Goal: Task Accomplishment & Management: Manage account settings

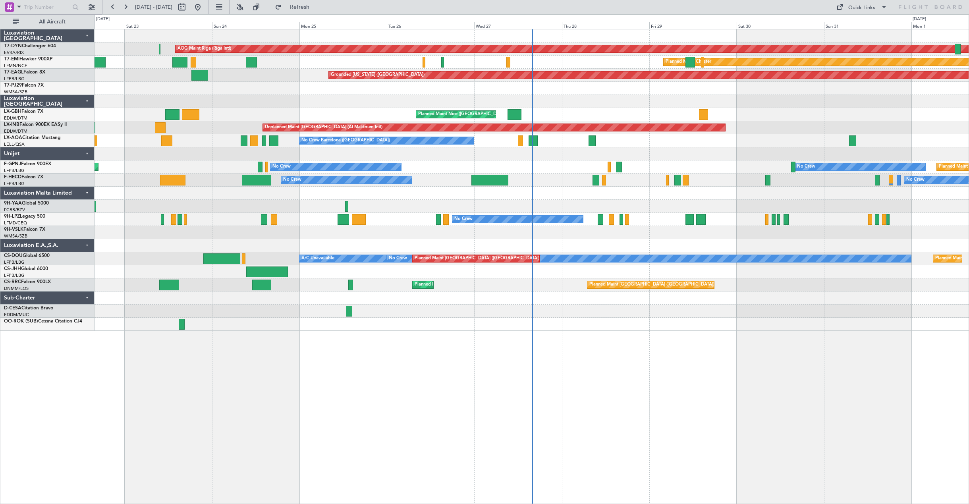
click at [225, 321] on div at bounding box center [532, 324] width 874 height 13
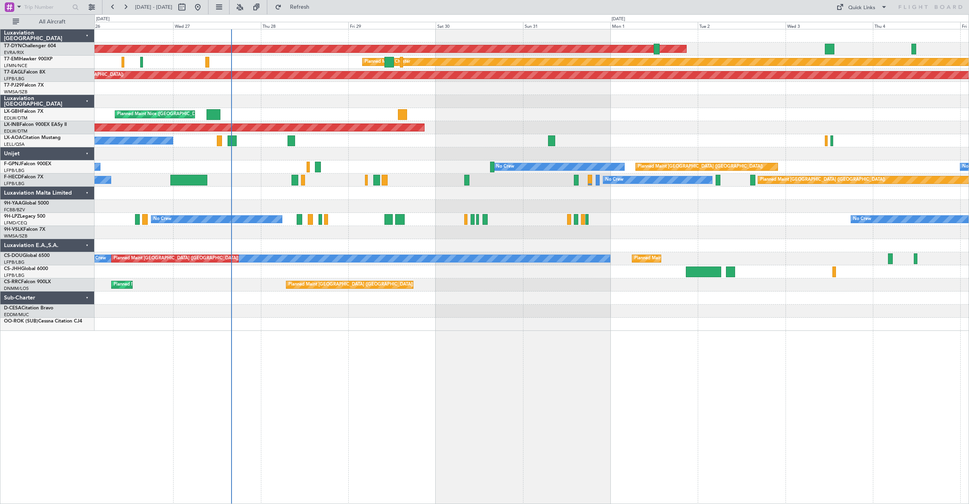
click at [402, 394] on div "AOG Maint Riga (Riga Intl) Planned Maint [PERSON_NAME] Grounded [US_STATE] ([GE…" at bounding box center [532, 266] width 875 height 475
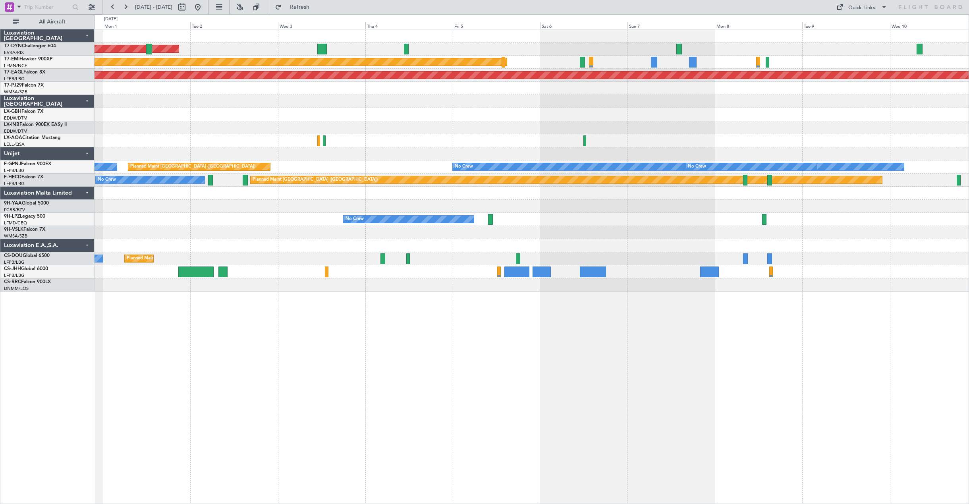
click at [173, 140] on div "AOG Maint Riga (Riga Intl) Planned Maint [PERSON_NAME] Grounded [US_STATE] ([GE…" at bounding box center [532, 160] width 874 height 262
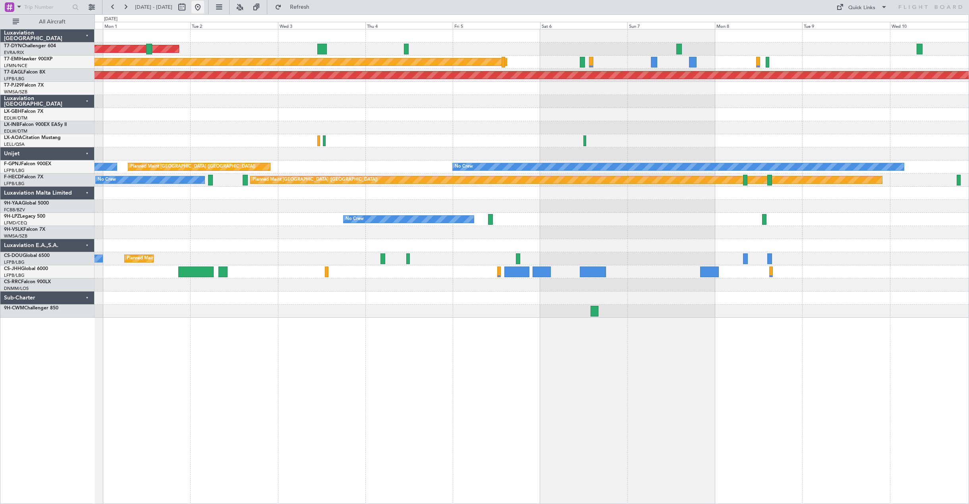
click at [204, 7] on button at bounding box center [197, 7] width 13 height 13
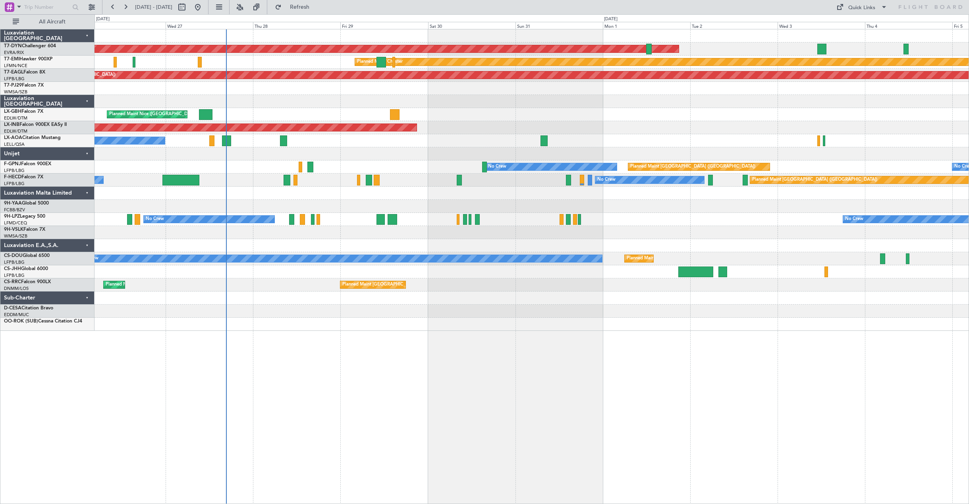
click at [495, 354] on div "AOG Maint Riga (Riga Intl) Planned Maint [PERSON_NAME] Grounded [US_STATE] ([GE…" at bounding box center [532, 266] width 875 height 475
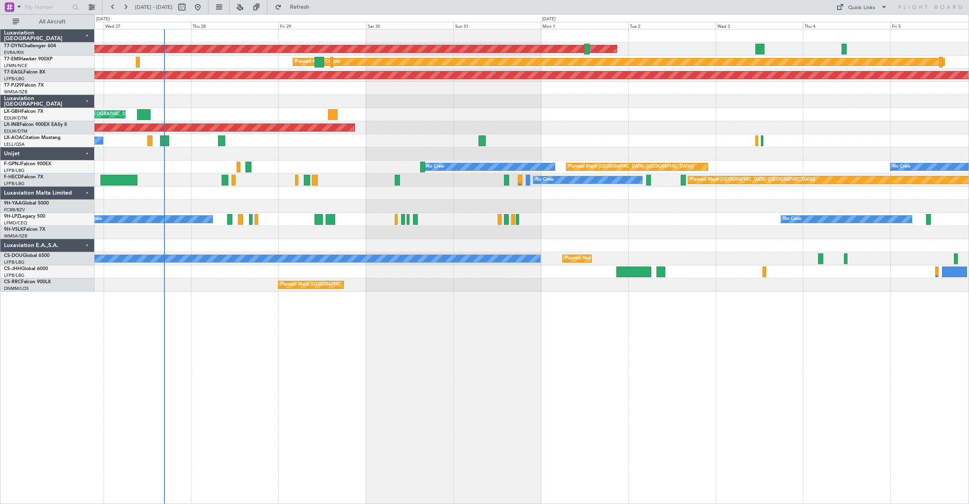
click at [279, 343] on div "AOG Maint Riga (Riga Intl) Planned Maint [PERSON_NAME] Grounded [US_STATE] ([GE…" at bounding box center [532, 266] width 875 height 475
click at [886, 8] on span at bounding box center [884, 7] width 10 height 10
click at [865, 30] on button "Trip Builder" at bounding box center [862, 26] width 60 height 19
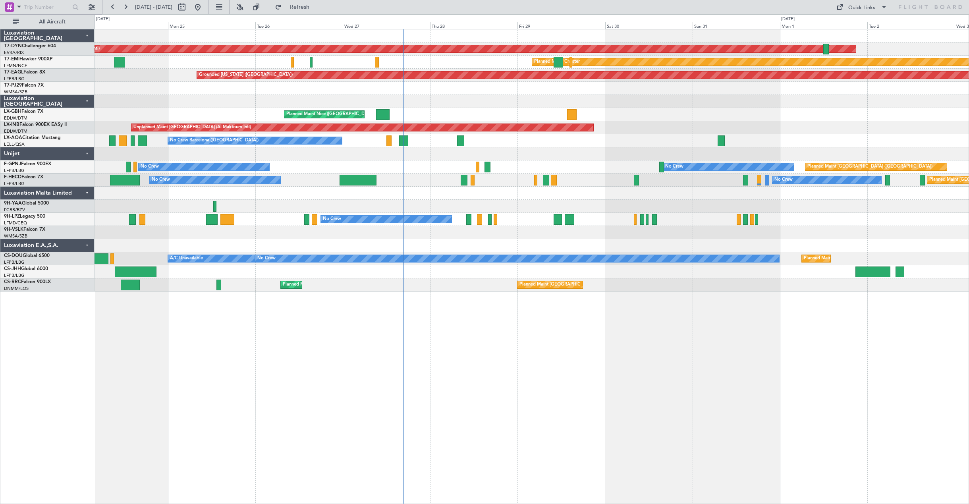
click at [511, 391] on div "AOG Maint Riga (Riga Intl) Planned Maint [GEOGRAPHIC_DATA]-[GEOGRAPHIC_DATA] Pl…" at bounding box center [532, 266] width 875 height 475
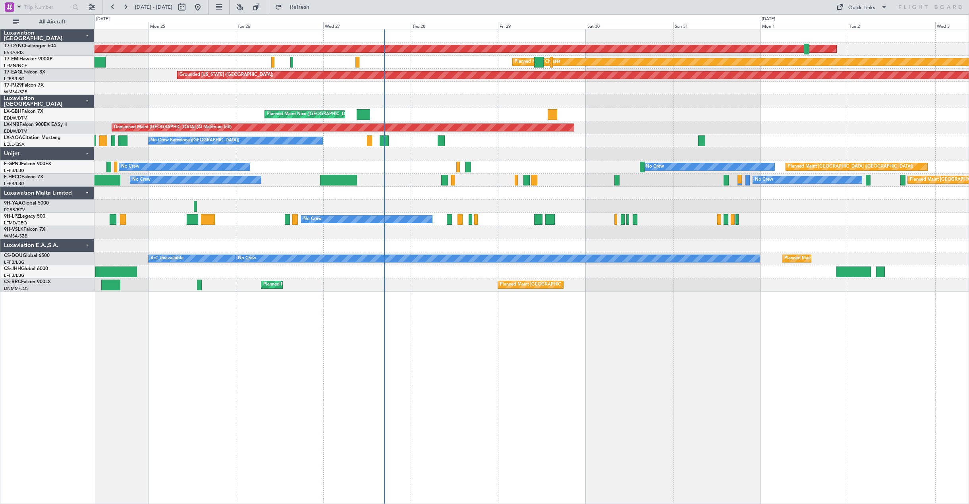
click at [355, 386] on div "AOG Maint Riga (Riga Intl) Planned Maint [GEOGRAPHIC_DATA]-[GEOGRAPHIC_DATA] Pl…" at bounding box center [532, 266] width 875 height 475
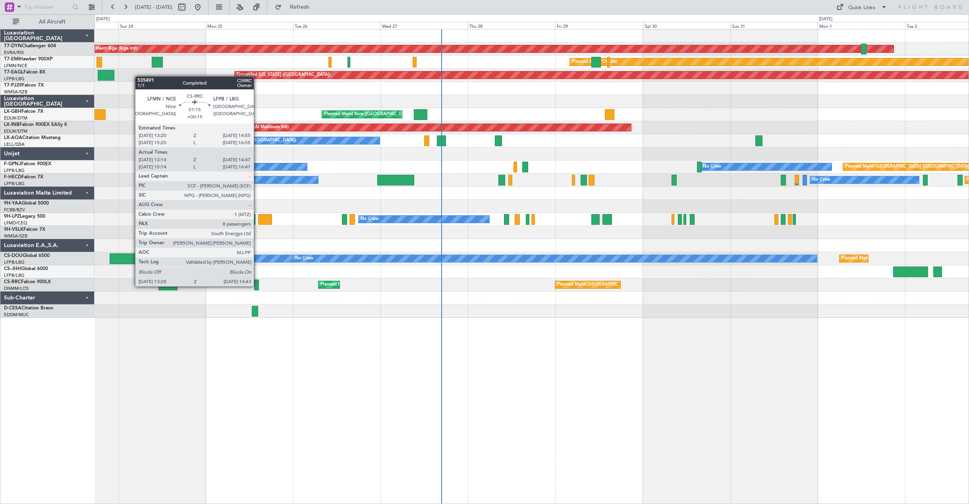
click at [257, 286] on div at bounding box center [256, 285] width 5 height 11
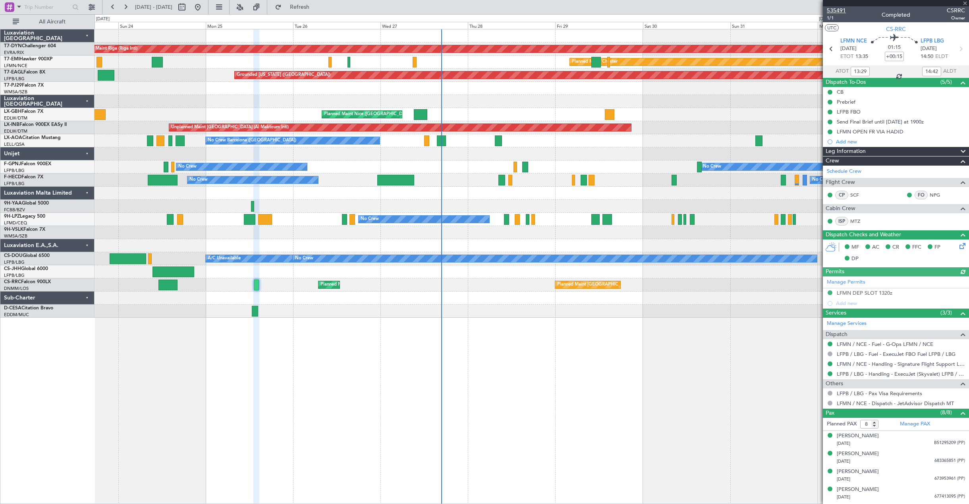
click at [840, 9] on span "535491" at bounding box center [836, 10] width 19 height 8
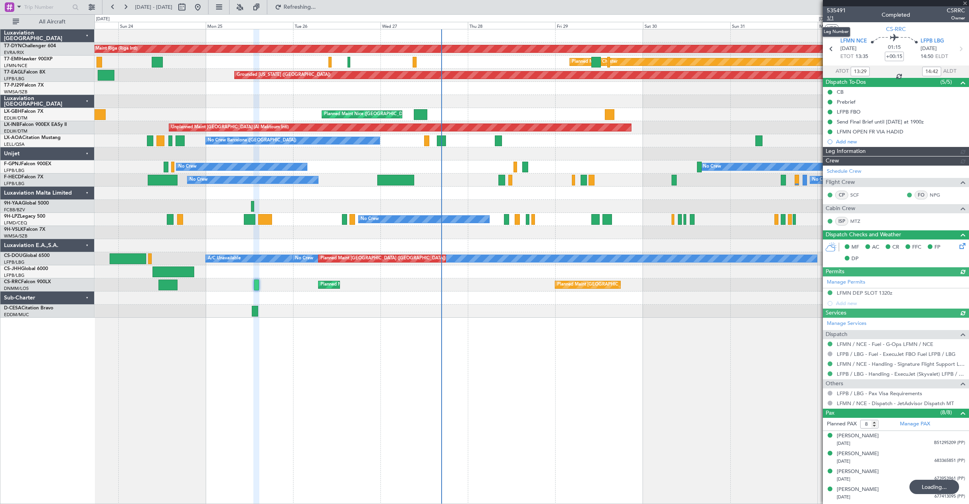
click at [834, 19] on span "1/1" at bounding box center [836, 18] width 19 height 7
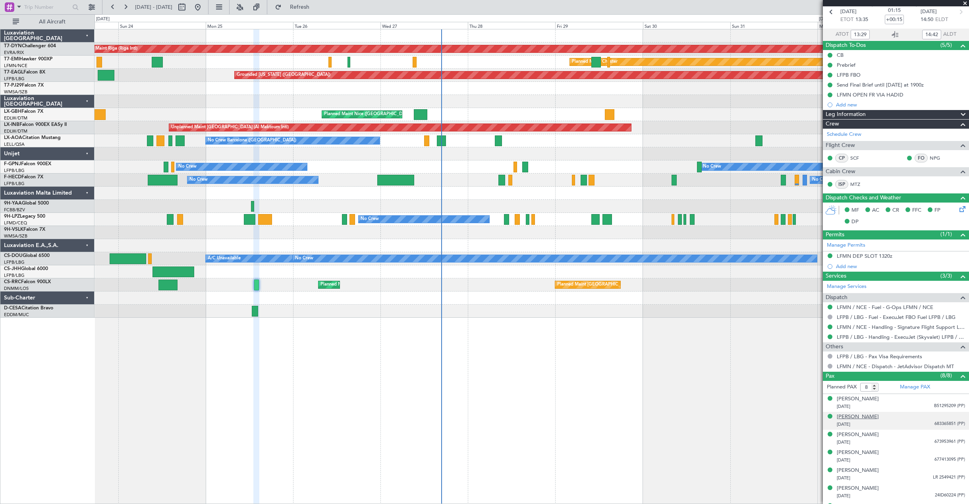
scroll to position [70, 0]
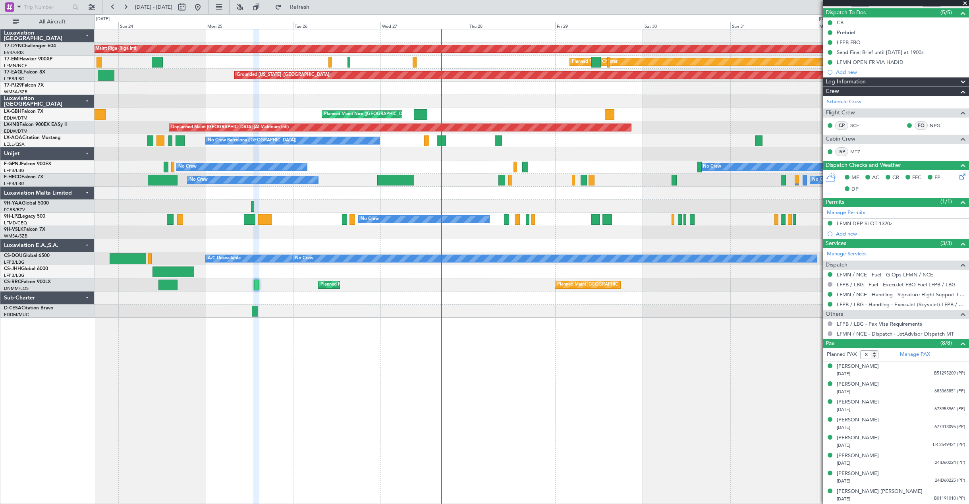
click at [170, 287] on div "AOG Maint Riga (Riga Intl) Planned Maint [GEOGRAPHIC_DATA]-[GEOGRAPHIC_DATA] Pl…" at bounding box center [532, 266] width 875 height 475
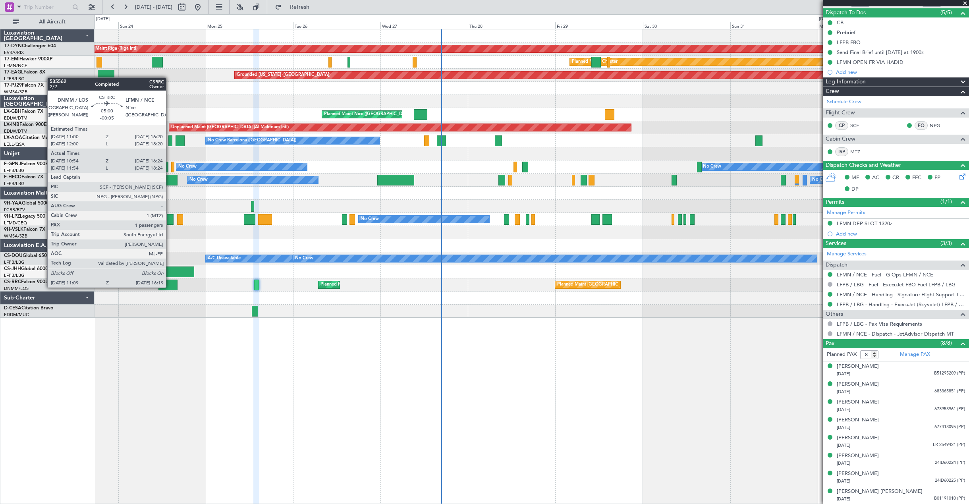
click at [175, 287] on div at bounding box center [167, 285] width 19 height 11
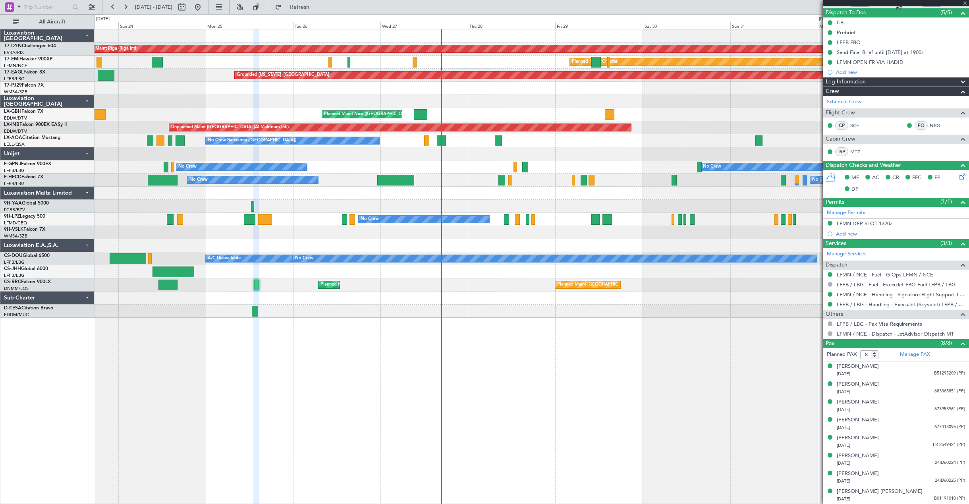
click at [174, 287] on div at bounding box center [167, 285] width 19 height 11
click at [171, 287] on div at bounding box center [167, 285] width 19 height 11
type input "-00:05"
type input "11:09"
type input "16:19"
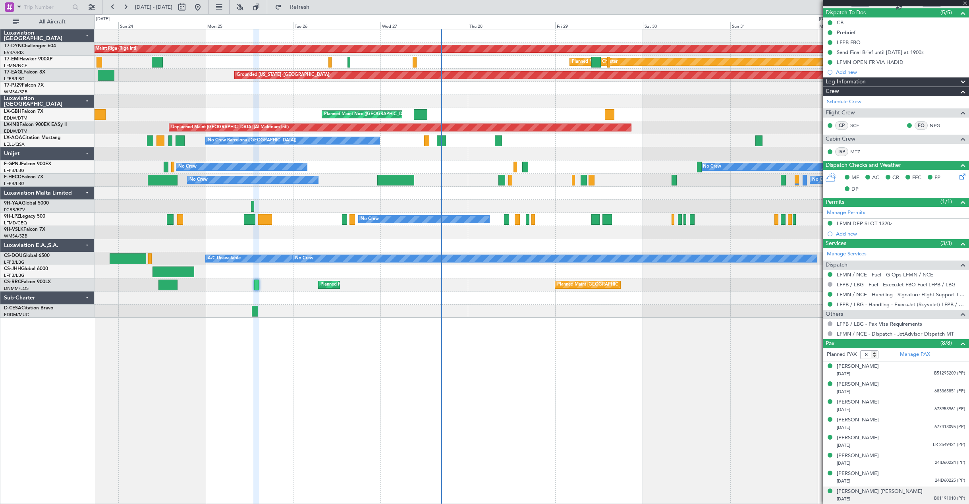
type input "1"
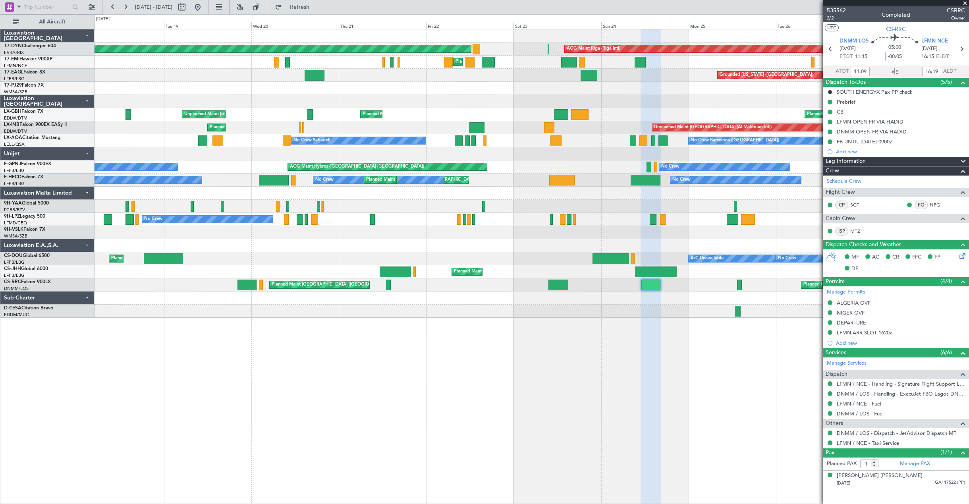
click at [597, 308] on div "AOG Maint Riga (Riga Intl) Planned Maint [GEOGRAPHIC_DATA]-[GEOGRAPHIC_DATA] Pl…" at bounding box center [532, 266] width 875 height 475
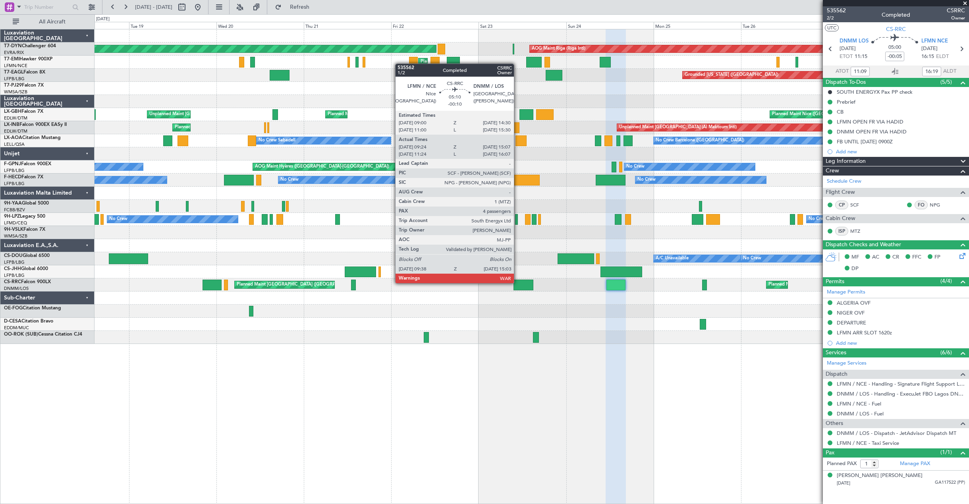
click at [517, 282] on div at bounding box center [524, 285] width 20 height 11
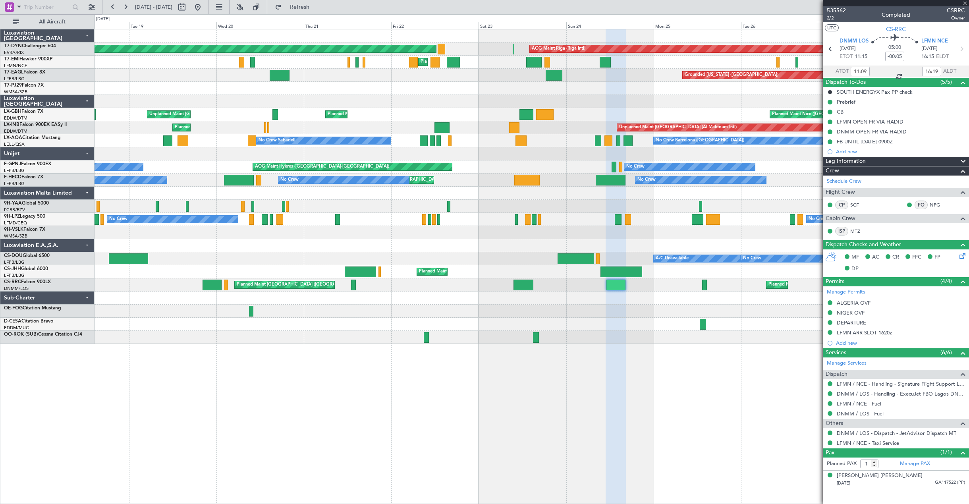
type input "-00:10"
type input "09:39"
type input "15:02"
type input "4"
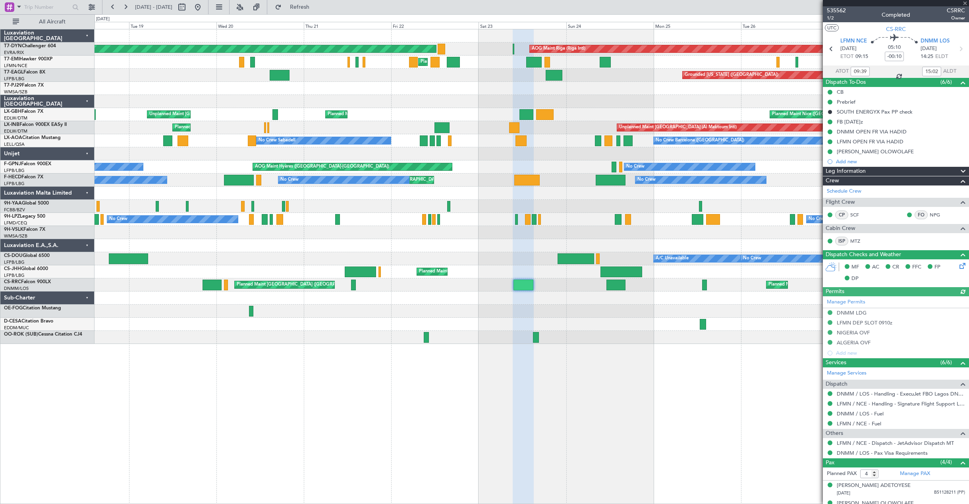
scroll to position [48, 0]
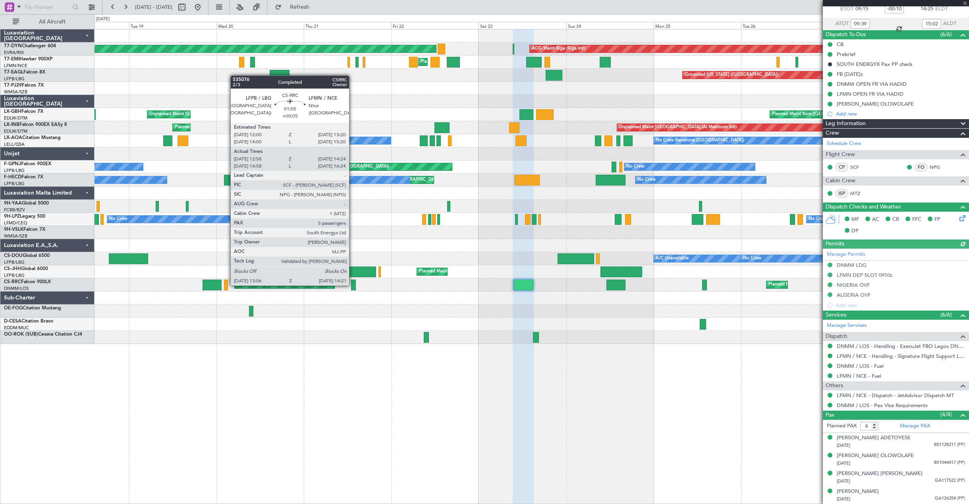
click at [353, 285] on div at bounding box center [353, 285] width 5 height 11
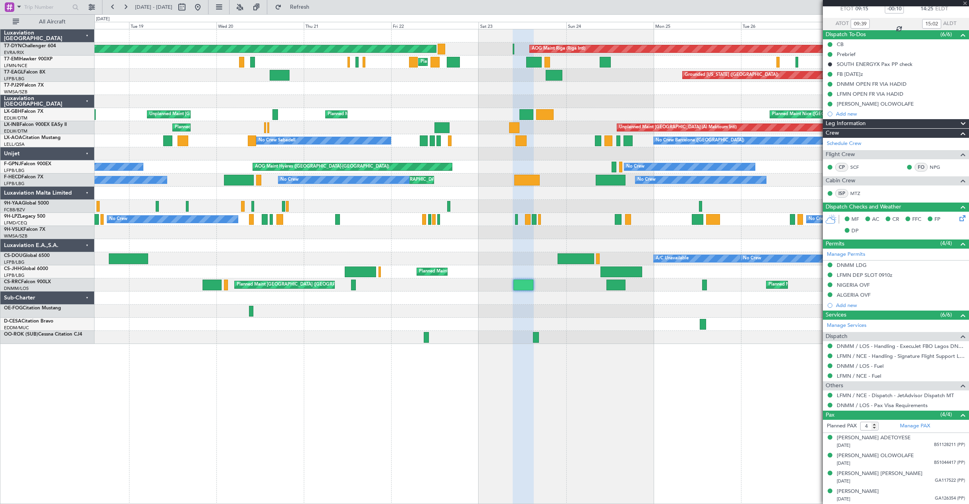
type input "+00:05"
type input "13:08"
type input "14:19"
type input "5"
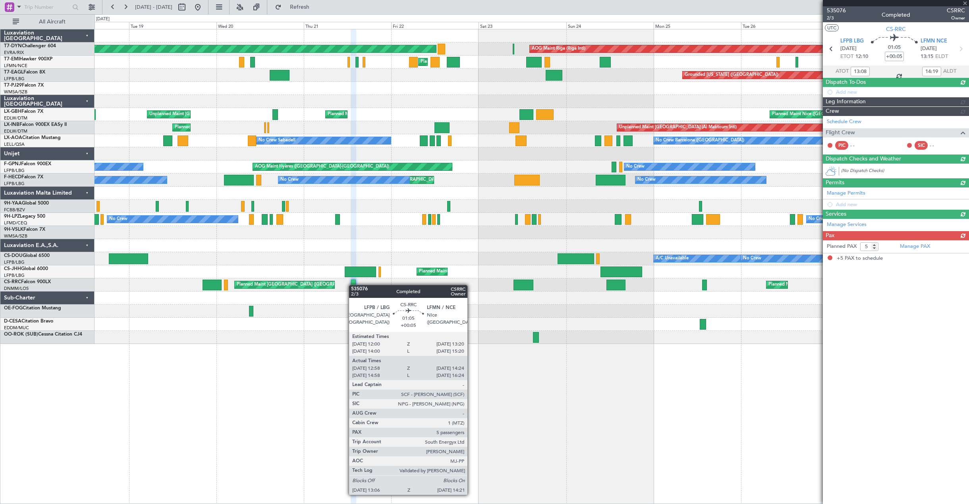
scroll to position [0, 0]
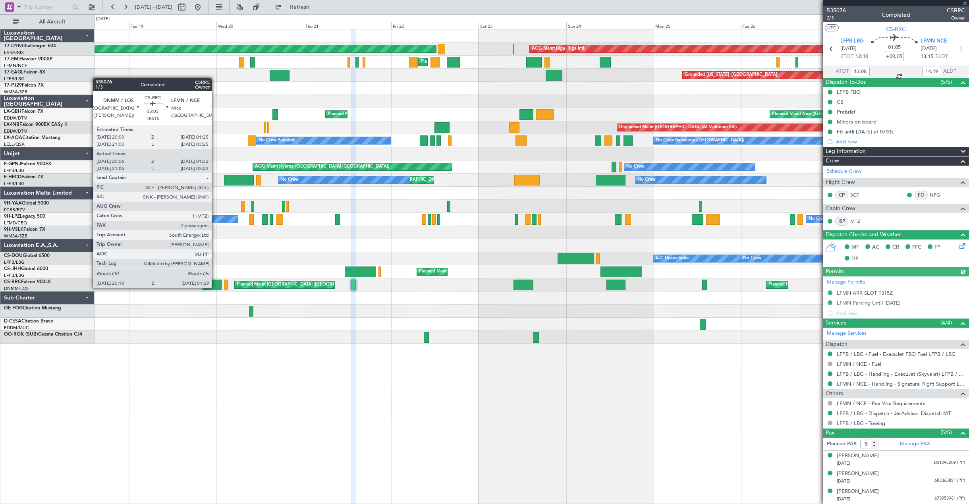
click at [215, 287] on div at bounding box center [212, 285] width 19 height 11
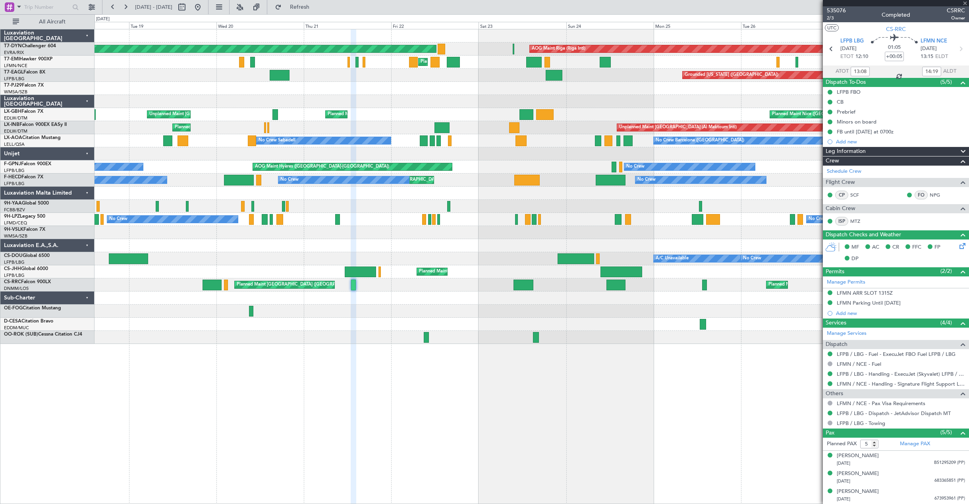
type input "-00:15"
type input "20:21"
type input "01:27"
type input "7"
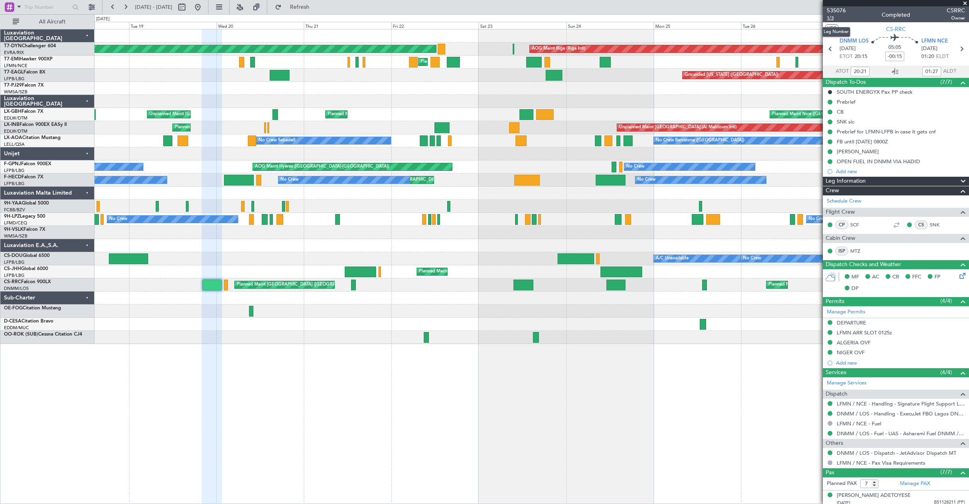
click at [838, 17] on span "1/3" at bounding box center [836, 18] width 19 height 7
click at [842, 10] on span "535076" at bounding box center [836, 10] width 19 height 8
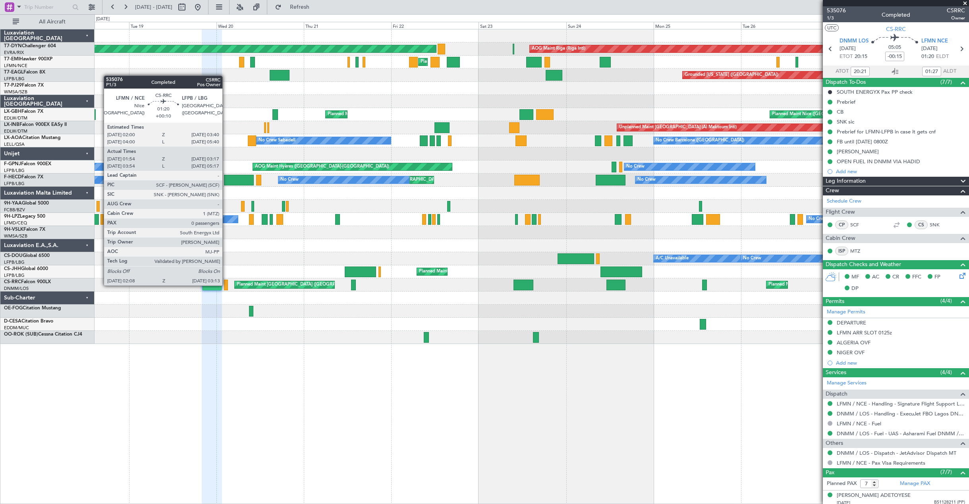
click at [226, 285] on div at bounding box center [226, 285] width 4 height 11
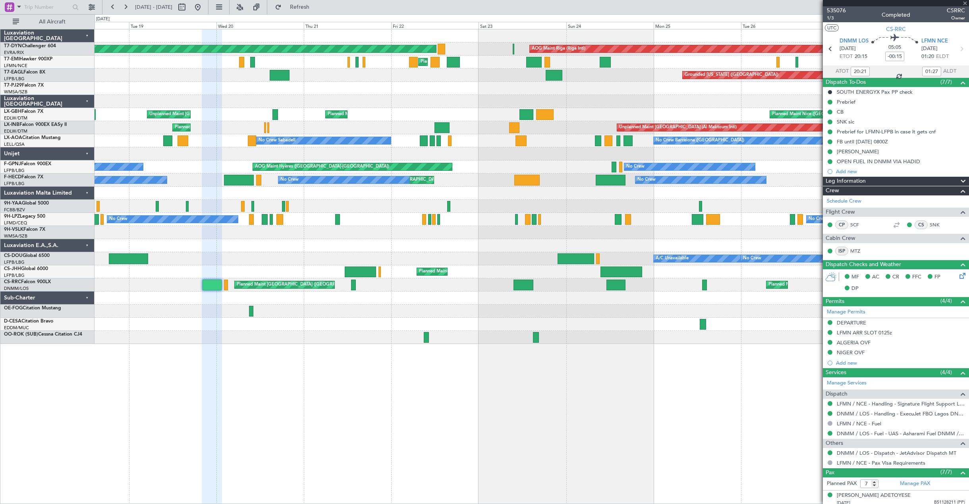
type input "+00:10"
type input "02:09"
type input "03:12"
type input "0"
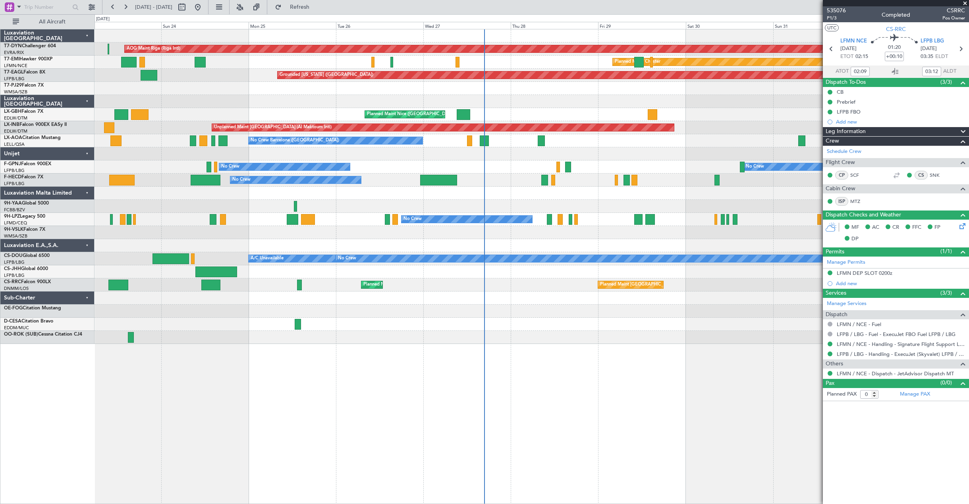
click at [200, 375] on div "AOG Maint Riga (Riga Intl) Planned Maint [GEOGRAPHIC_DATA]-[GEOGRAPHIC_DATA] Pl…" at bounding box center [532, 266] width 875 height 475
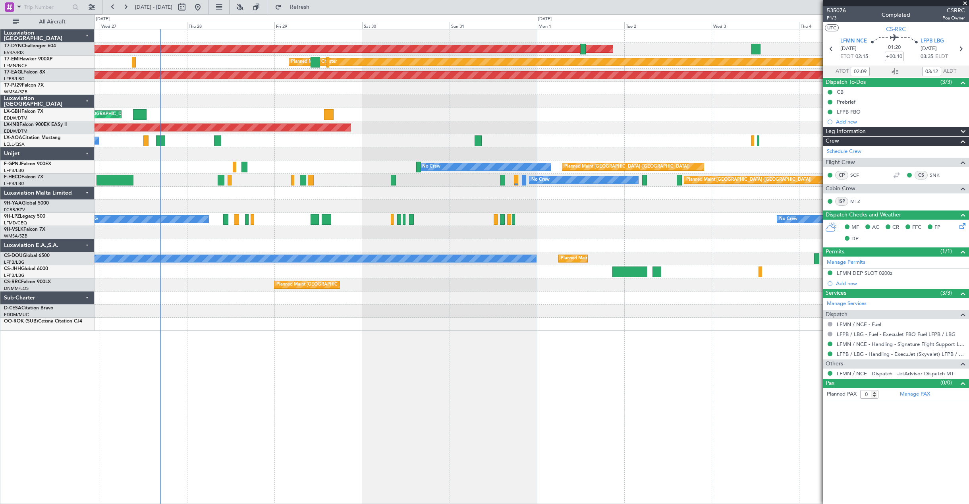
click at [226, 362] on div "AOG Maint Riga (Riga Intl) Planned Maint [PERSON_NAME] Grounded [US_STATE] ([GE…" at bounding box center [532, 266] width 875 height 475
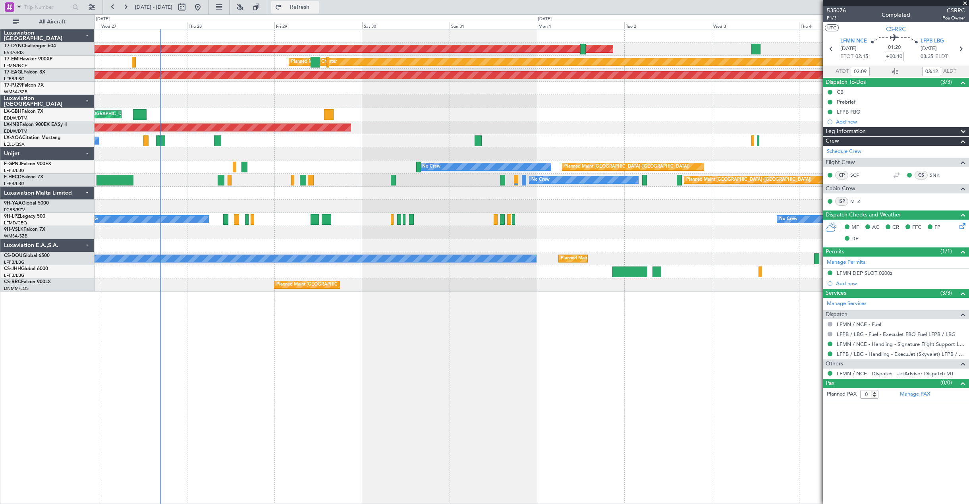
click at [317, 7] on span "Refresh" at bounding box center [299, 7] width 33 height 6
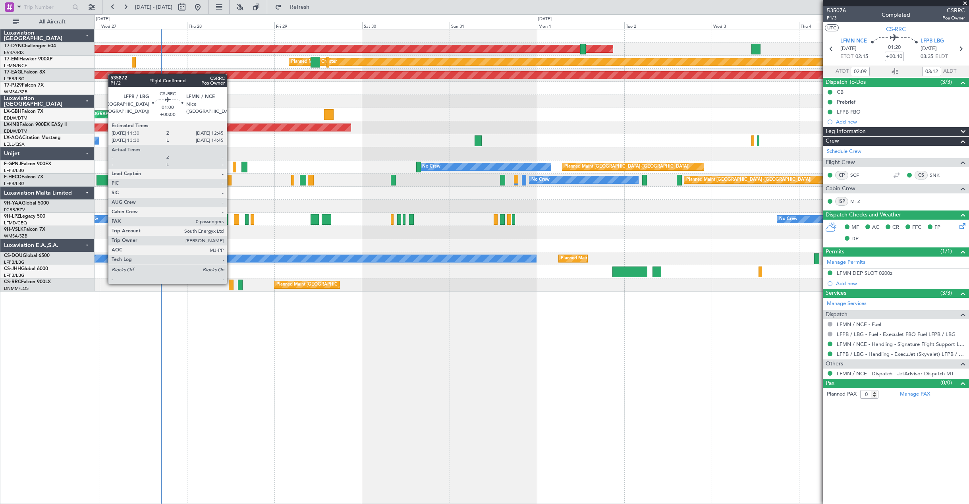
click at [230, 283] on div at bounding box center [231, 285] width 5 height 11
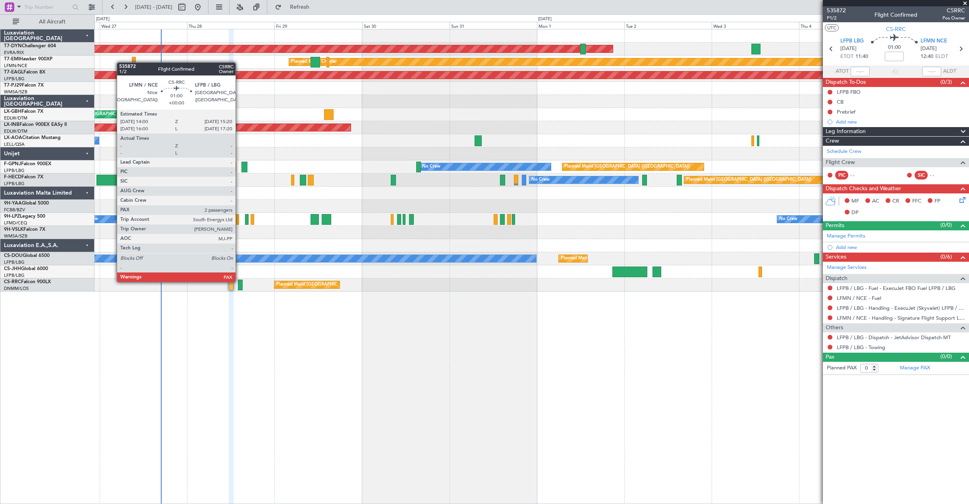
click at [239, 281] on div at bounding box center [240, 285] width 5 height 11
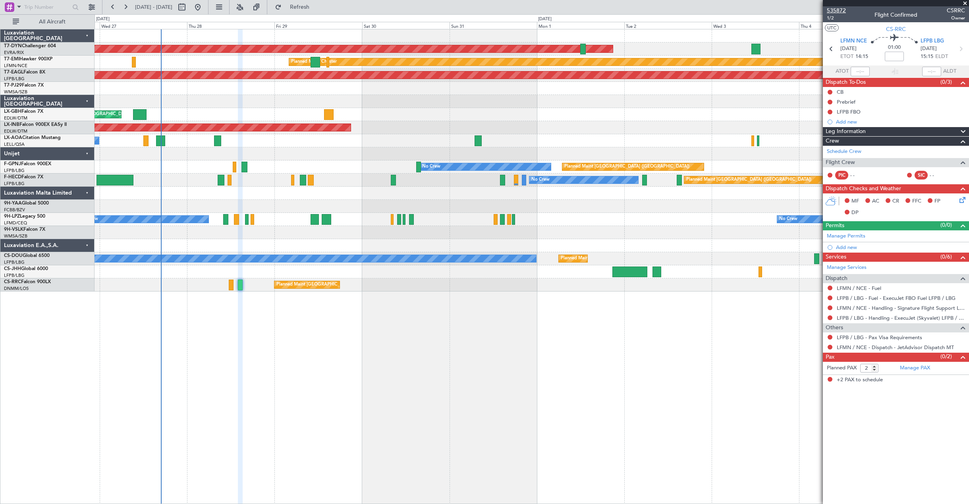
click at [841, 11] on span "535872" at bounding box center [836, 10] width 19 height 8
click at [924, 367] on link "Manage PAX" at bounding box center [915, 368] width 30 height 8
click at [311, 7] on span "Refresh" at bounding box center [299, 7] width 33 height 6
click at [965, 5] on span at bounding box center [965, 3] width 8 height 7
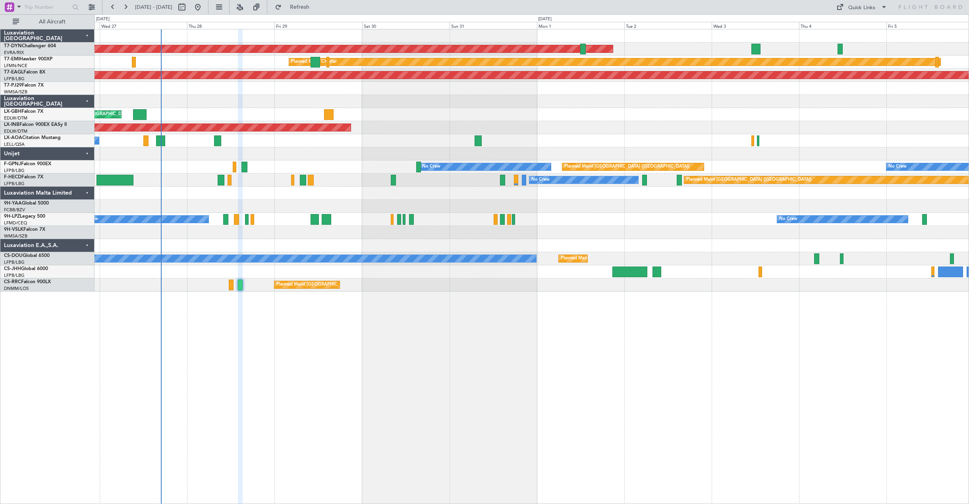
type input "0"
click at [868, 10] on div "Quick Links" at bounding box center [861, 8] width 27 height 8
click at [864, 25] on button "Trip Builder" at bounding box center [862, 26] width 60 height 19
click at [319, 12] on button "Refresh" at bounding box center [295, 7] width 48 height 13
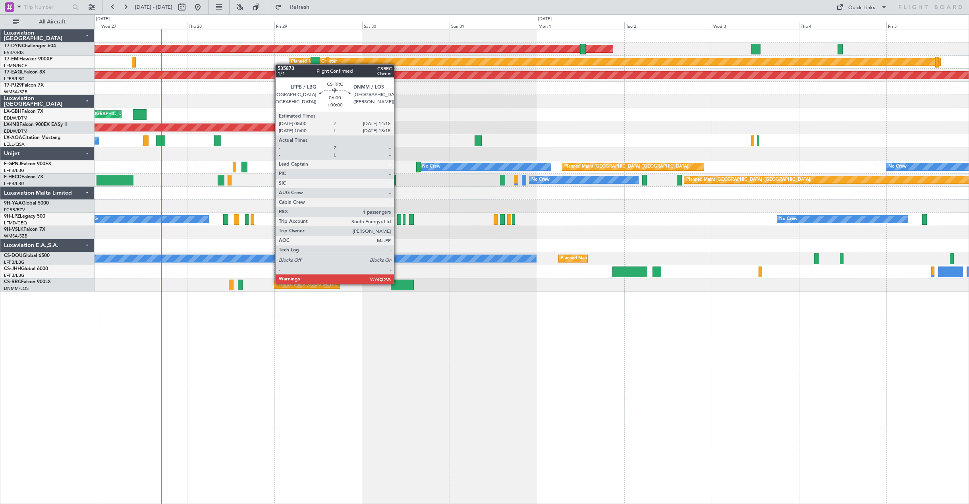
click at [398, 283] on div at bounding box center [402, 285] width 23 height 11
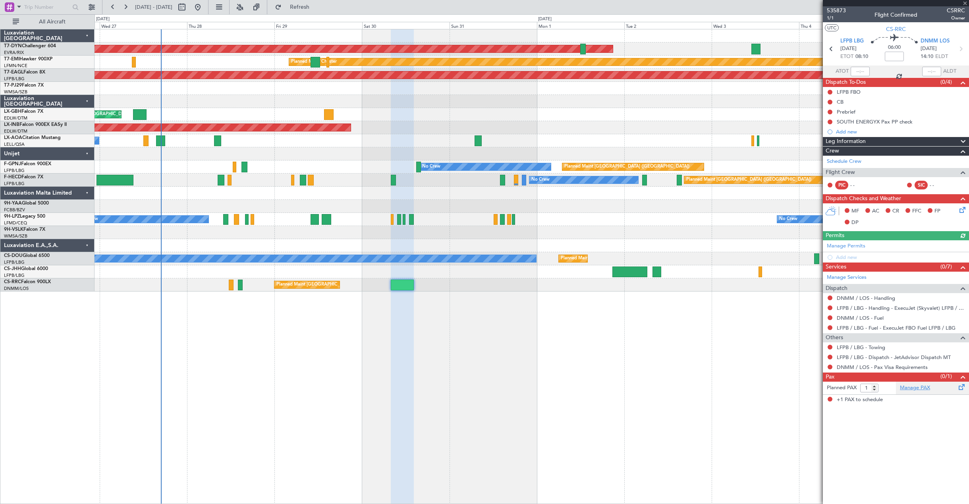
click at [905, 385] on link "Manage PAX" at bounding box center [915, 388] width 30 height 8
click at [315, 9] on span "Refresh" at bounding box center [299, 7] width 33 height 6
click at [880, 300] on link "DNMM / LOS - Handling" at bounding box center [866, 298] width 58 height 7
click at [317, 8] on span "Refresh" at bounding box center [299, 7] width 33 height 6
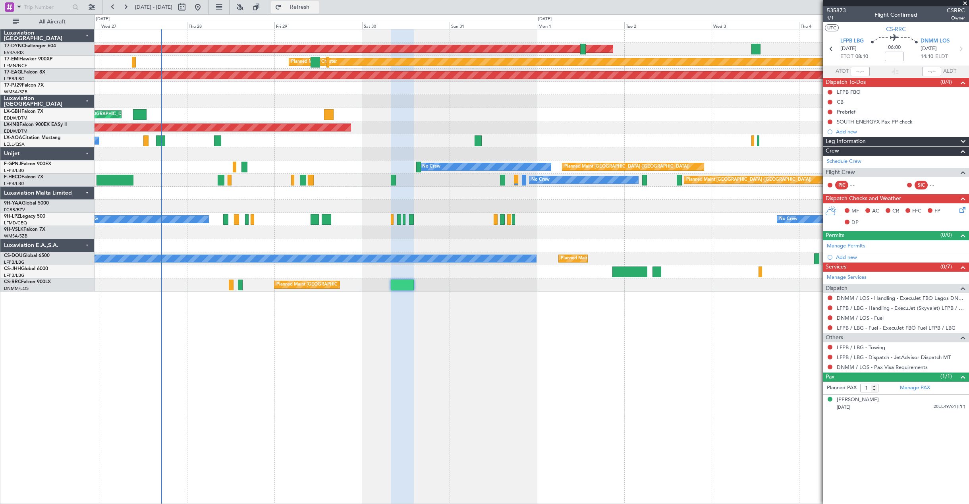
click at [317, 6] on span "Refresh" at bounding box center [299, 7] width 33 height 6
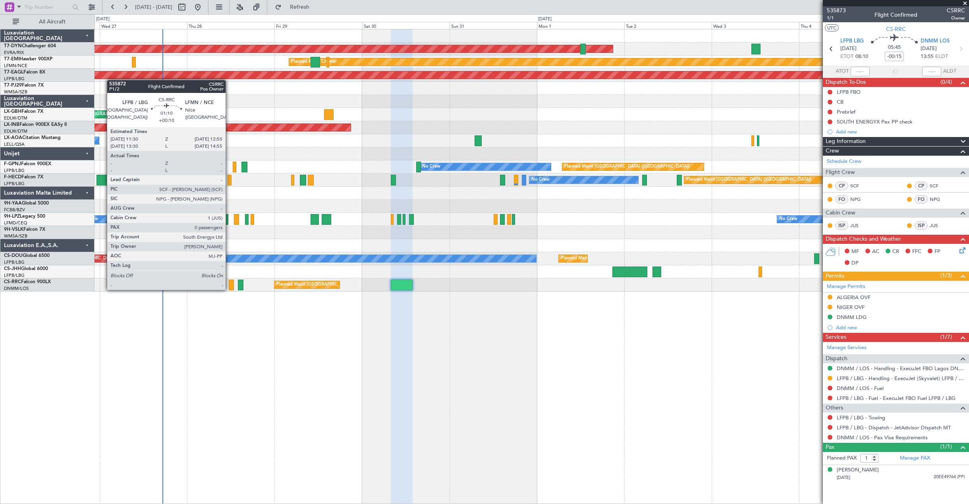
click at [229, 289] on div at bounding box center [231, 285] width 5 height 11
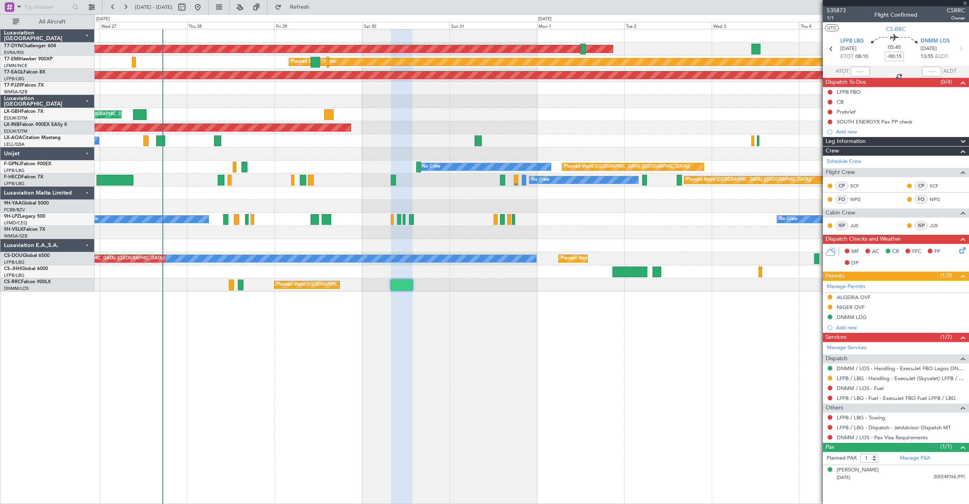
type input "+00:10"
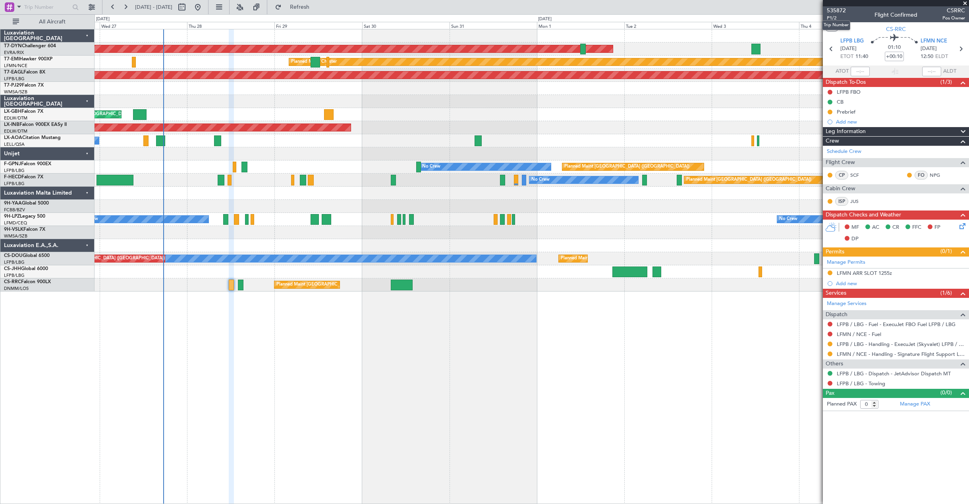
click at [828, 19] on mat-tooltip-component "Trip Number" at bounding box center [836, 25] width 39 height 21
click at [834, 21] on span "P1/2" at bounding box center [836, 18] width 19 height 7
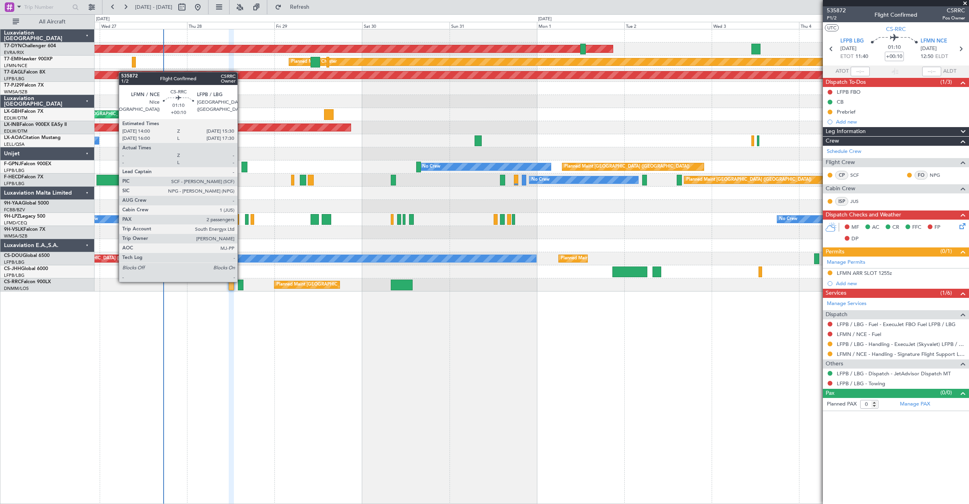
click at [241, 281] on div at bounding box center [241, 285] width 6 height 11
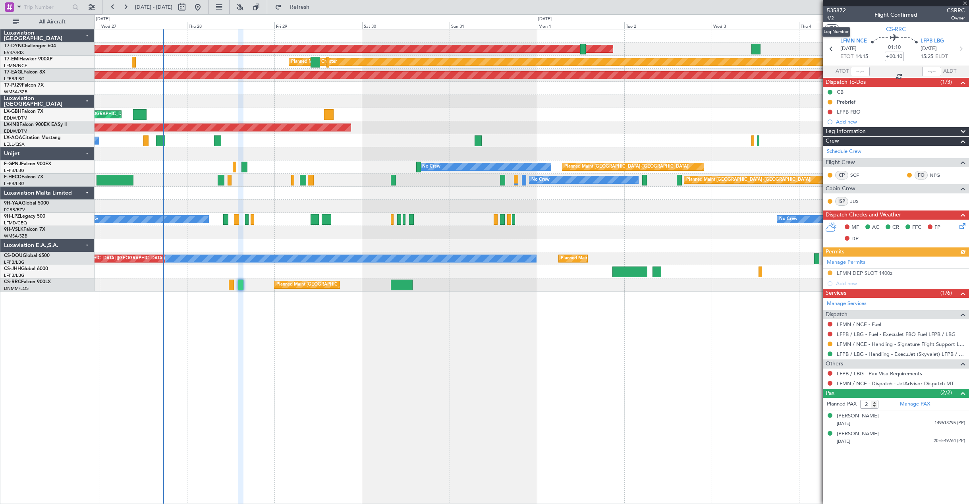
click at [830, 19] on span "1/2" at bounding box center [836, 18] width 19 height 7
click at [859, 356] on link "LFPB / LBG - Handling - ExecuJet (Skyvalet) LFPB / LBG" at bounding box center [901, 354] width 128 height 7
click at [888, 345] on link "LFMN / NCE - Handling - Signature Flight Support LFMN / NCE" at bounding box center [901, 344] width 128 height 7
click at [964, 225] on icon at bounding box center [961, 225] width 6 height 6
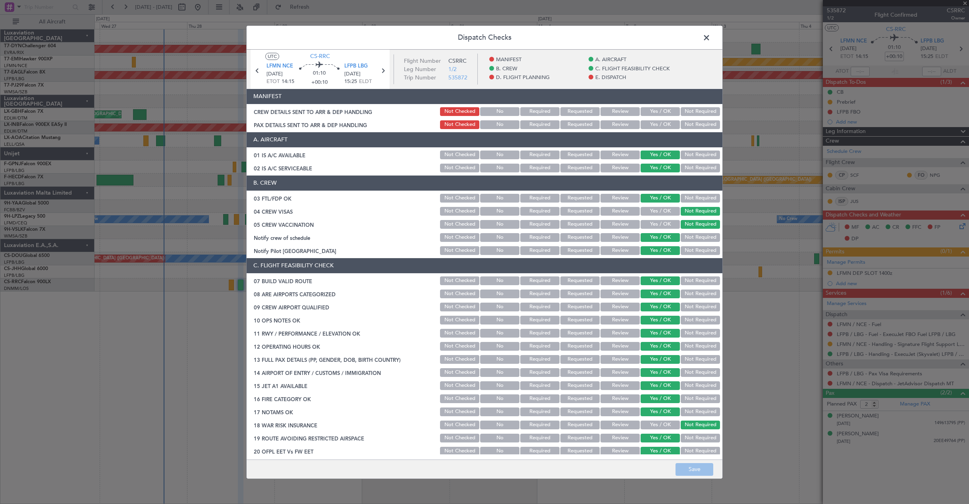
click at [653, 112] on button "Yes / OK" at bounding box center [660, 111] width 39 height 9
click at [653, 119] on div "Yes / OK" at bounding box center [659, 124] width 40 height 11
click at [654, 122] on button "Yes / OK" at bounding box center [660, 124] width 39 height 9
click at [693, 469] on button "Save" at bounding box center [695, 469] width 38 height 13
click at [710, 41] on span at bounding box center [710, 39] width 0 height 16
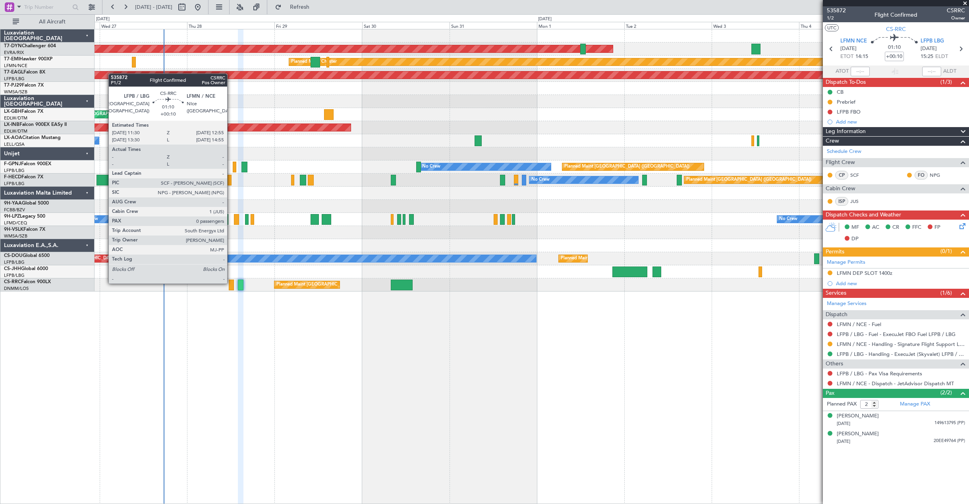
click at [231, 283] on div at bounding box center [231, 285] width 5 height 11
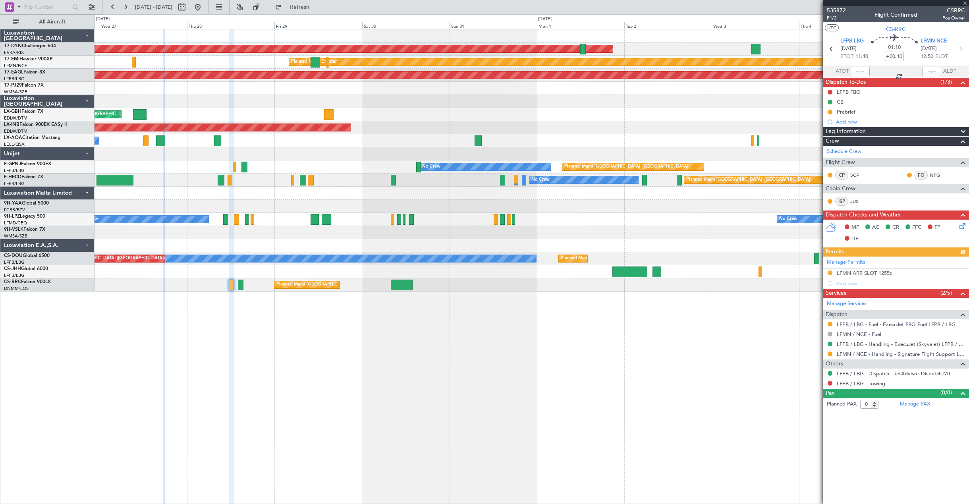
click at [964, 228] on icon at bounding box center [961, 225] width 6 height 6
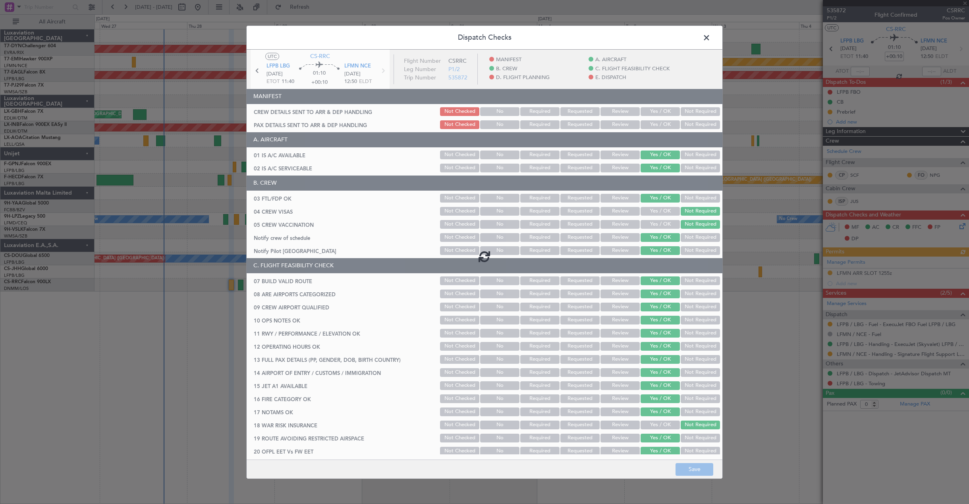
click at [655, 113] on div at bounding box center [485, 255] width 476 height 413
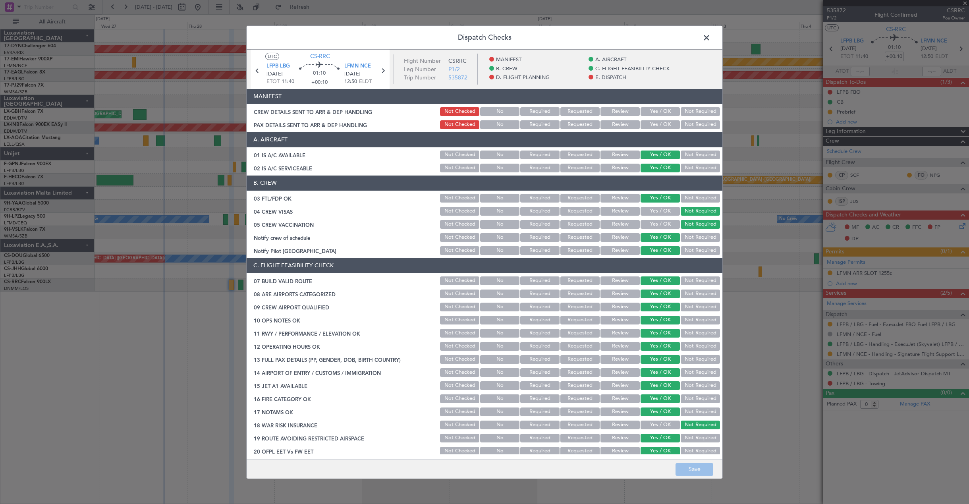
click at [655, 111] on button "Yes / OK" at bounding box center [660, 111] width 39 height 9
click at [651, 123] on button "Yes / OK" at bounding box center [660, 124] width 39 height 9
click at [696, 470] on button "Save" at bounding box center [695, 469] width 38 height 13
click at [696, 470] on footer "Save" at bounding box center [485, 468] width 476 height 19
click at [710, 37] on span at bounding box center [710, 39] width 0 height 16
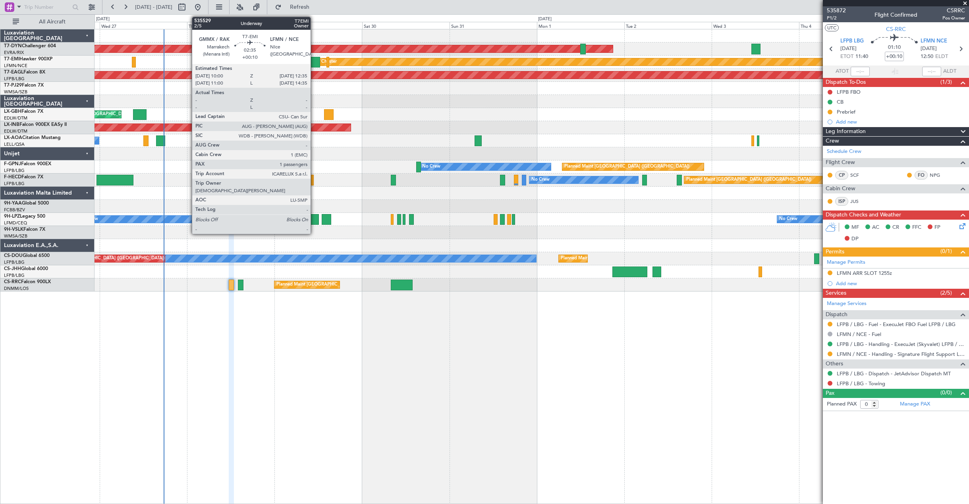
click at [314, 57] on div at bounding box center [316, 62] width 10 height 11
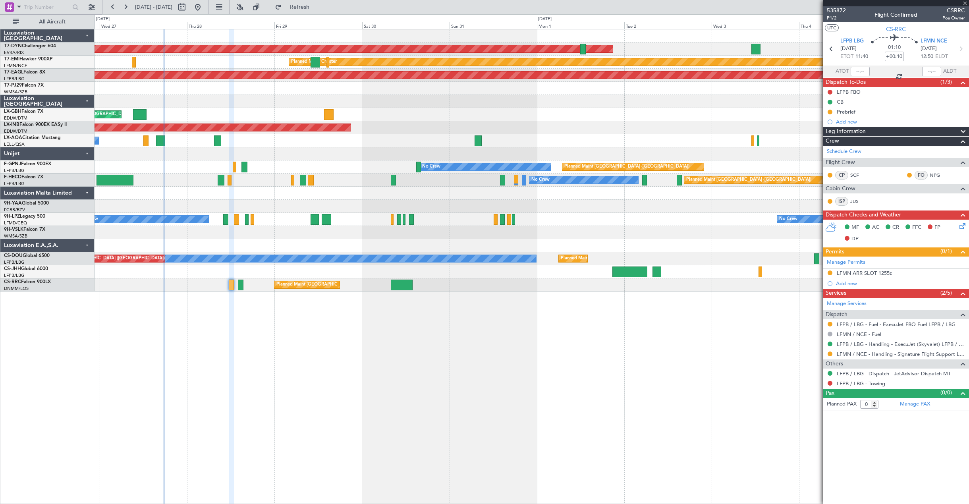
type input "1"
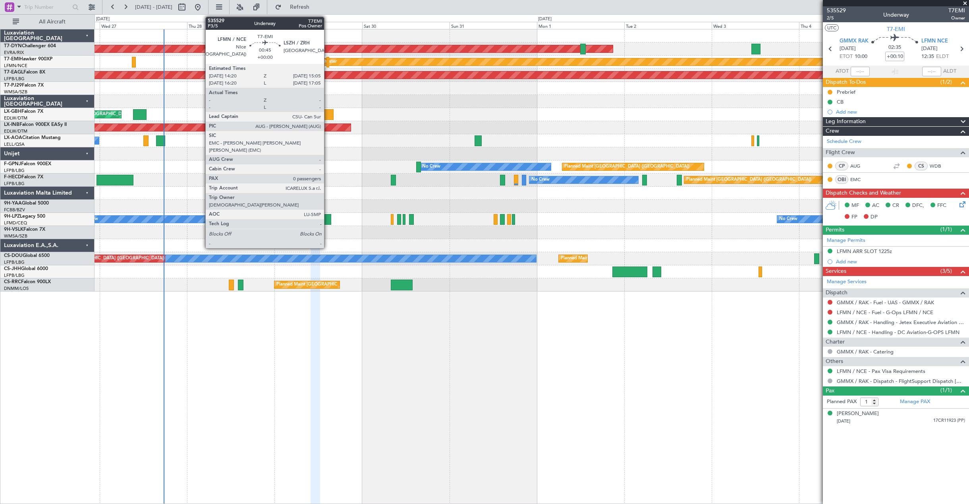
click at [328, 65] on div at bounding box center [327, 62] width 3 height 11
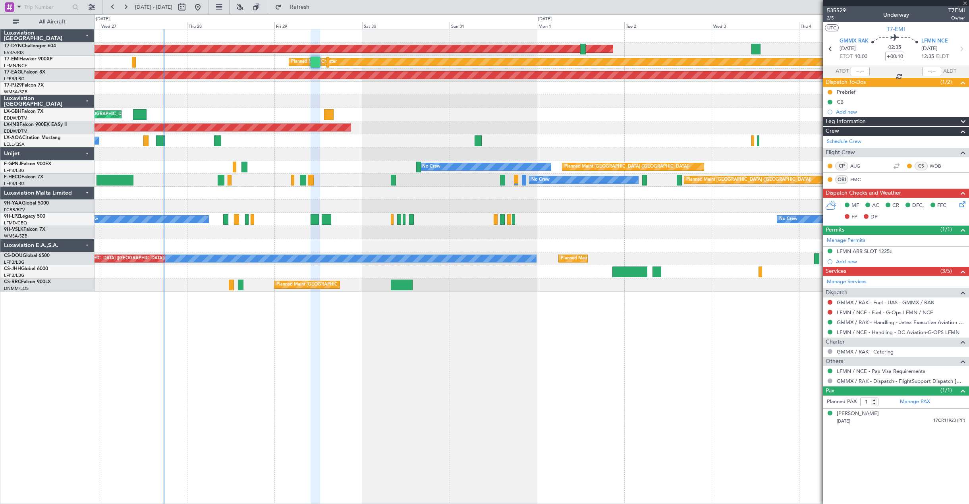
type input "0"
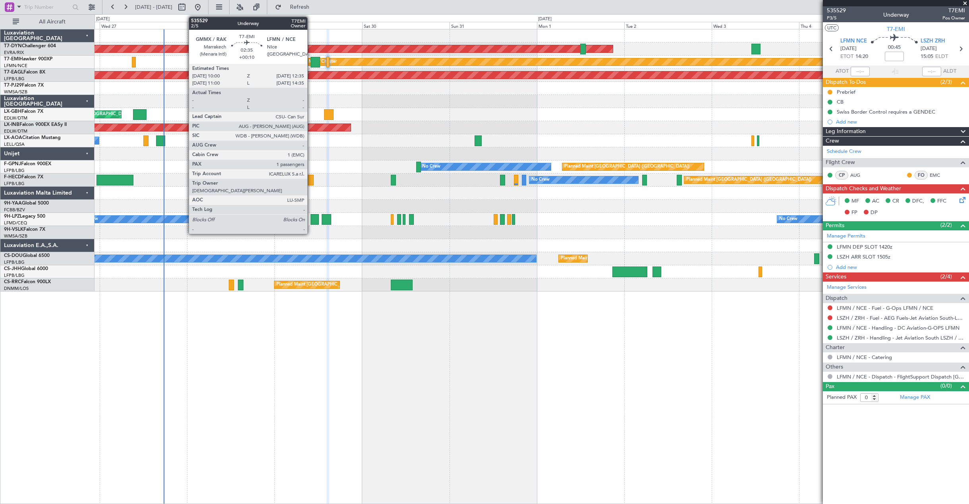
click at [311, 63] on div at bounding box center [316, 62] width 10 height 11
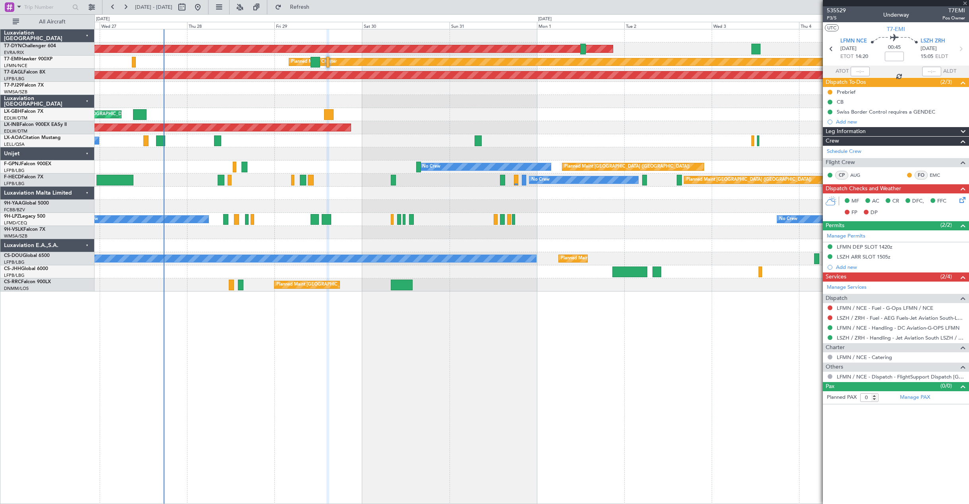
type input "+00:10"
type input "1"
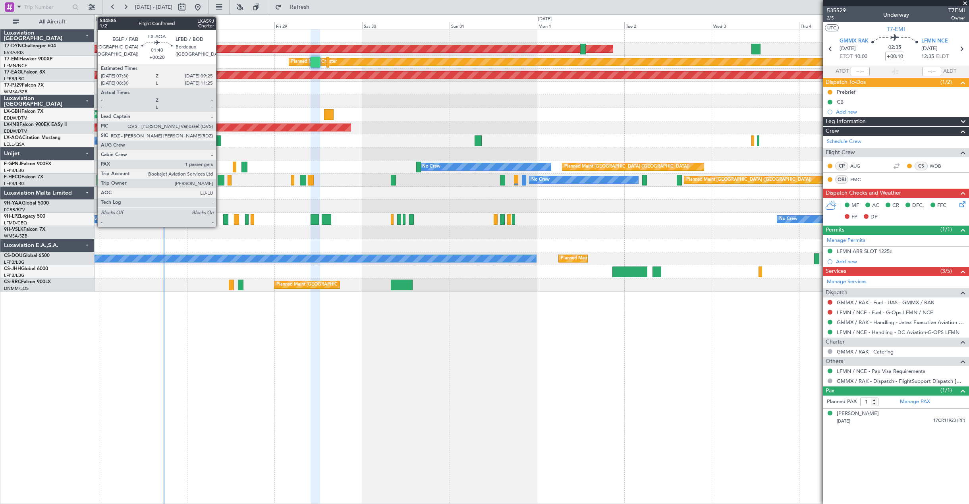
click at [220, 139] on div at bounding box center [217, 140] width 7 height 11
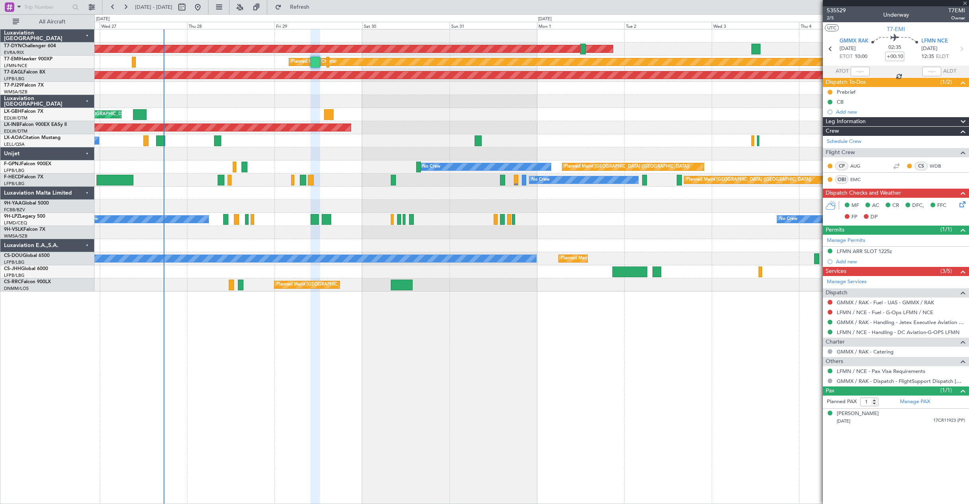
type input "+00:20"
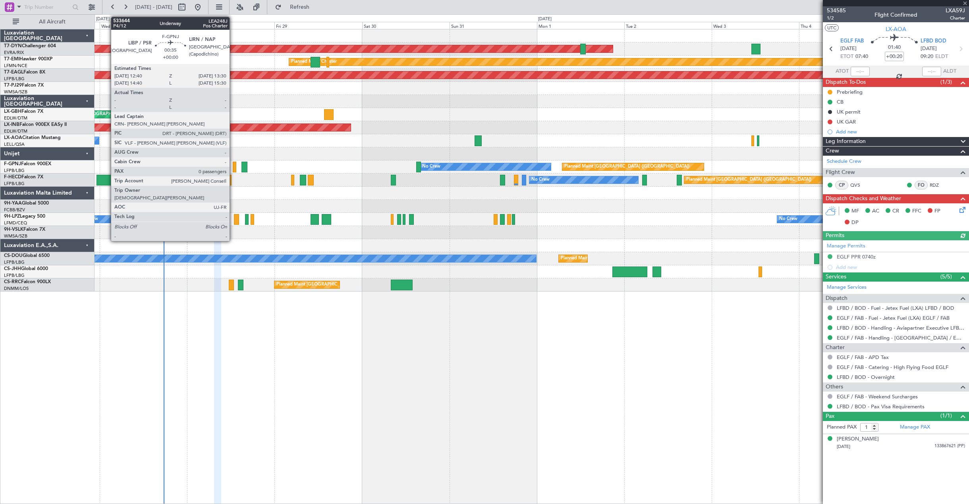
click at [233, 166] on div at bounding box center [234, 167] width 3 height 11
click at [234, 170] on div at bounding box center [234, 167] width 3 height 11
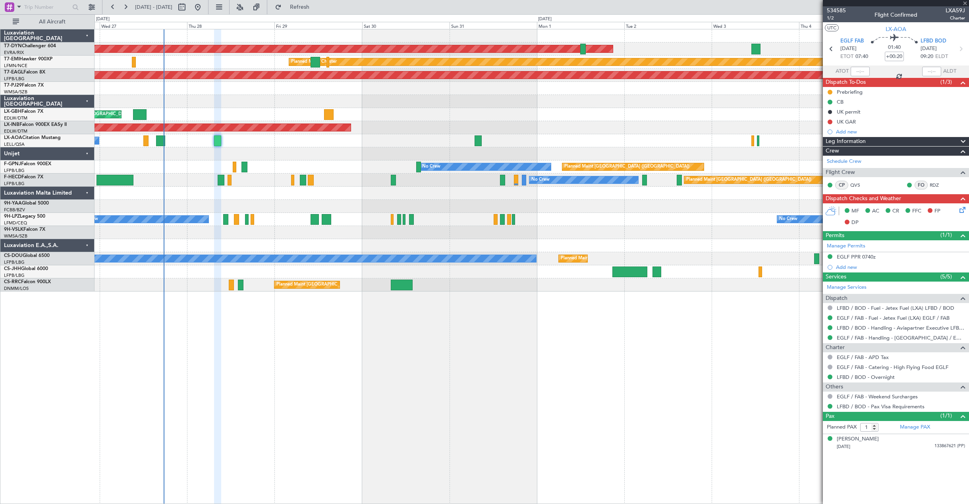
type input "0"
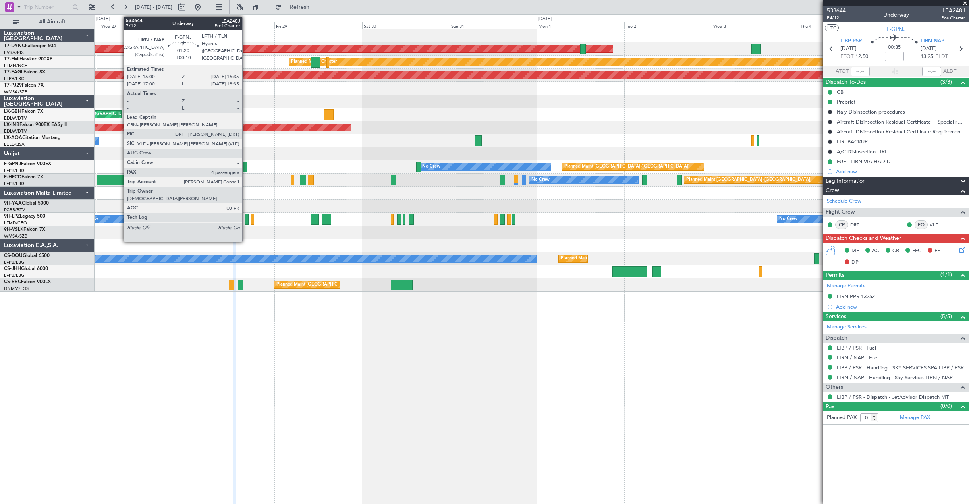
click at [246, 165] on div at bounding box center [244, 167] width 6 height 11
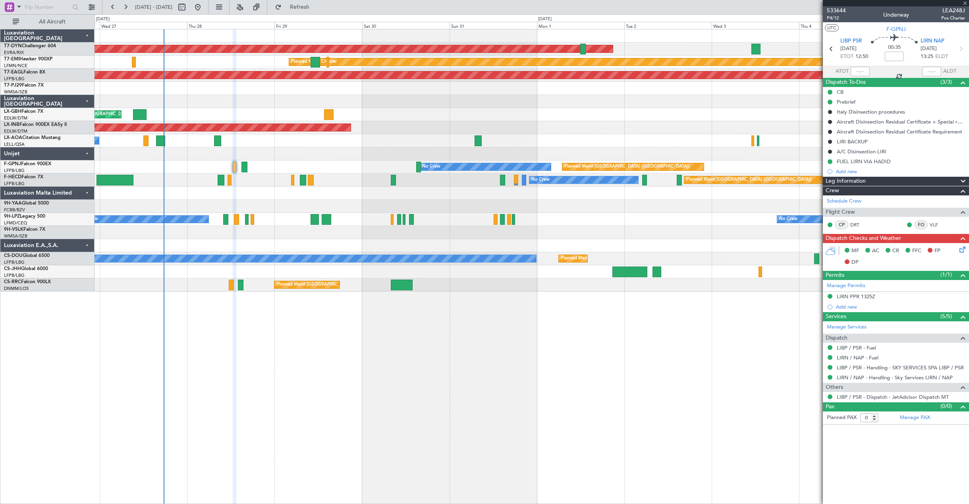
type input "+00:10"
type input "4"
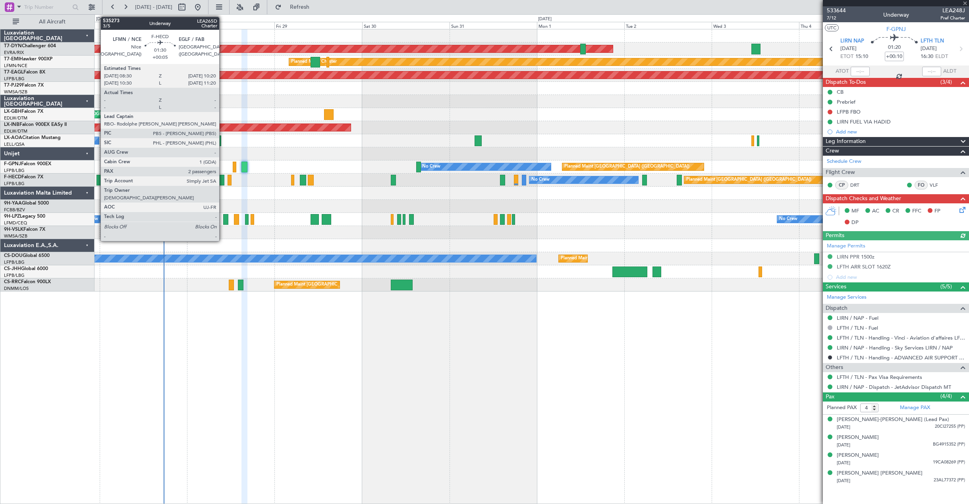
click at [223, 176] on div at bounding box center [221, 180] width 7 height 11
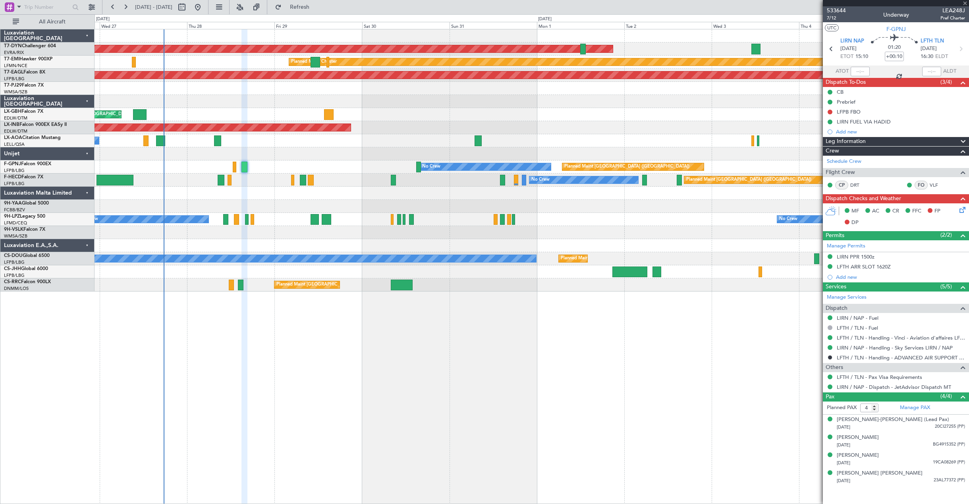
type input "+00:05"
type input "2"
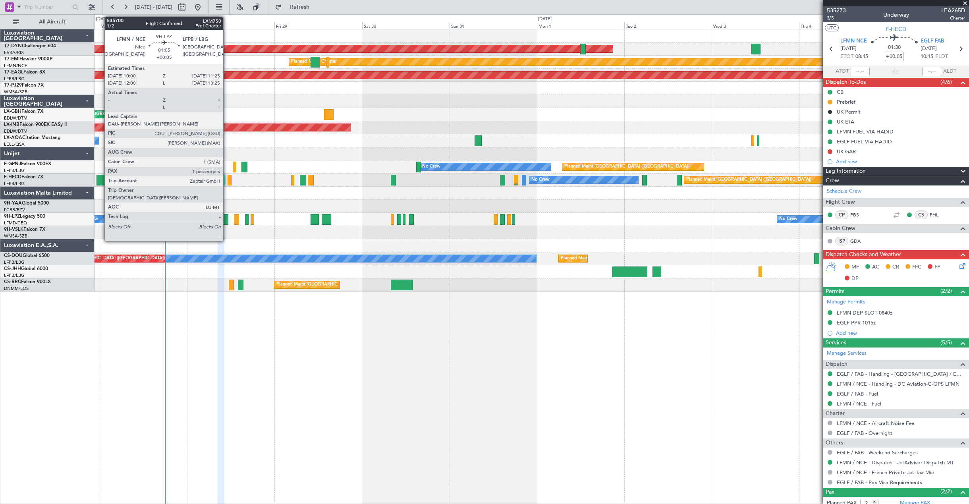
click at [227, 220] on div at bounding box center [225, 219] width 5 height 11
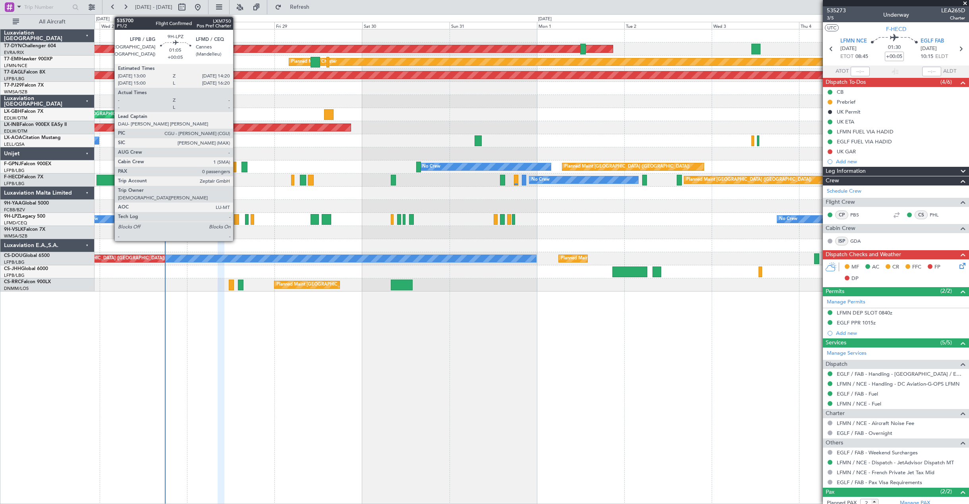
click at [237, 221] on div at bounding box center [236, 219] width 5 height 11
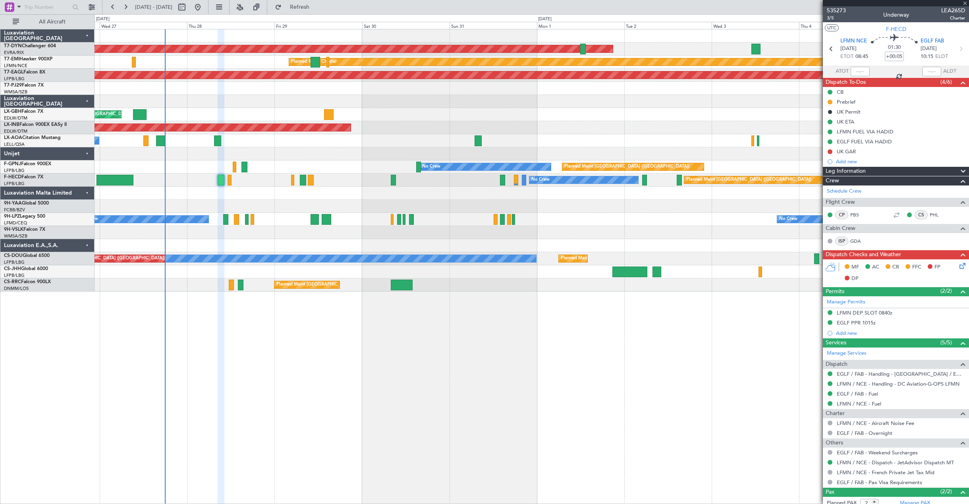
type input "0"
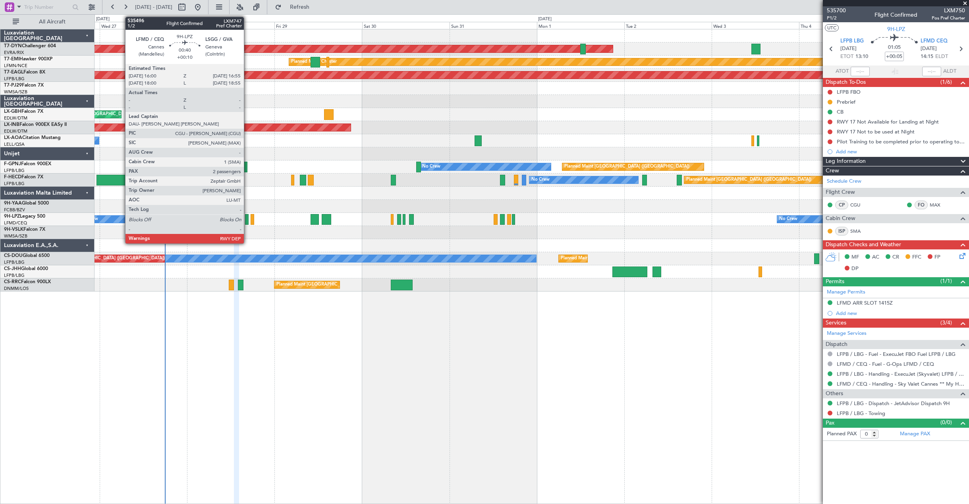
click at [247, 220] on div at bounding box center [247, 219] width 4 height 11
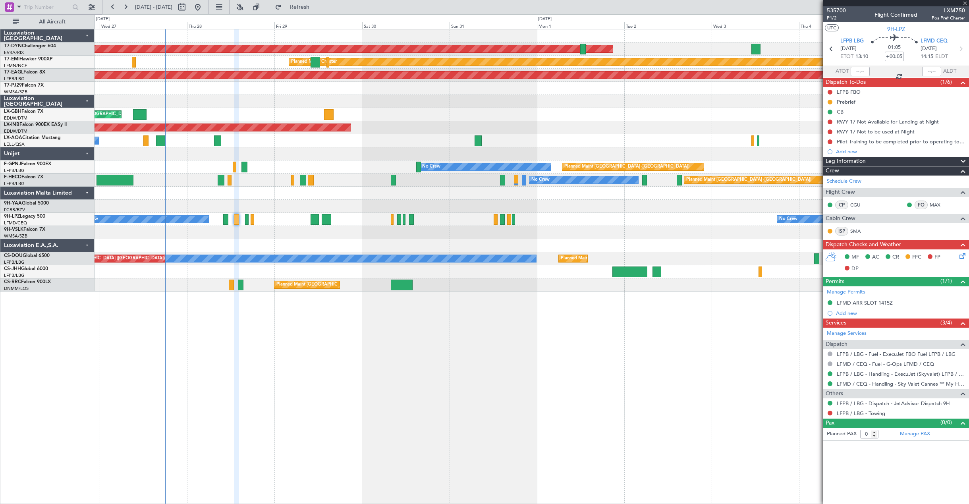
type input "+00:10"
type input "2"
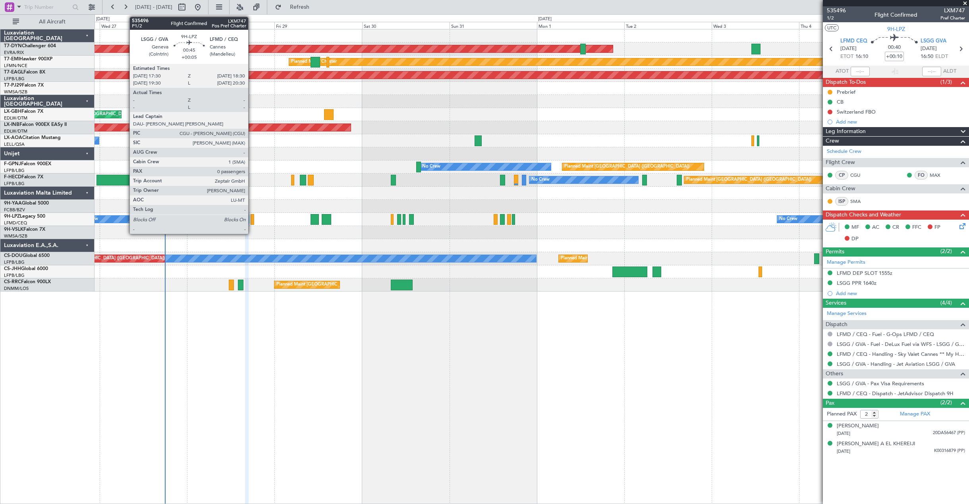
click at [252, 220] on div at bounding box center [253, 219] width 4 height 11
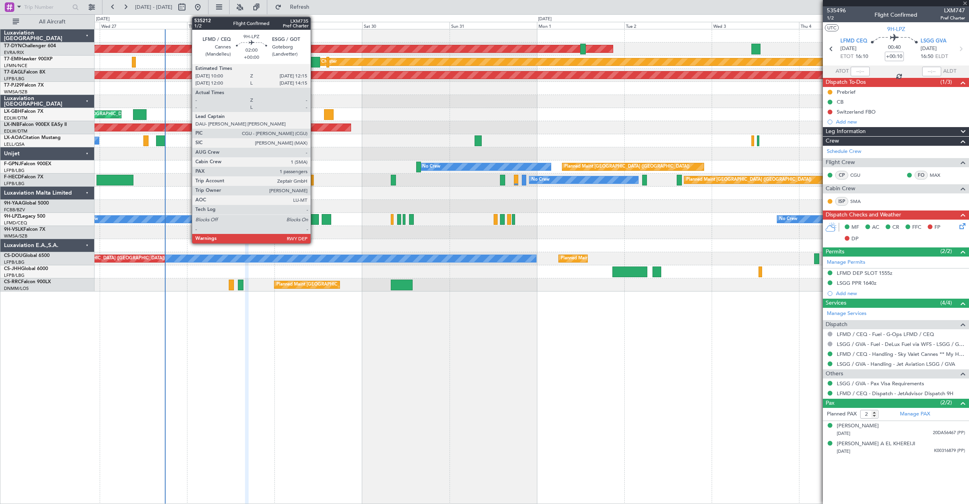
type input "+00:05"
type input "0"
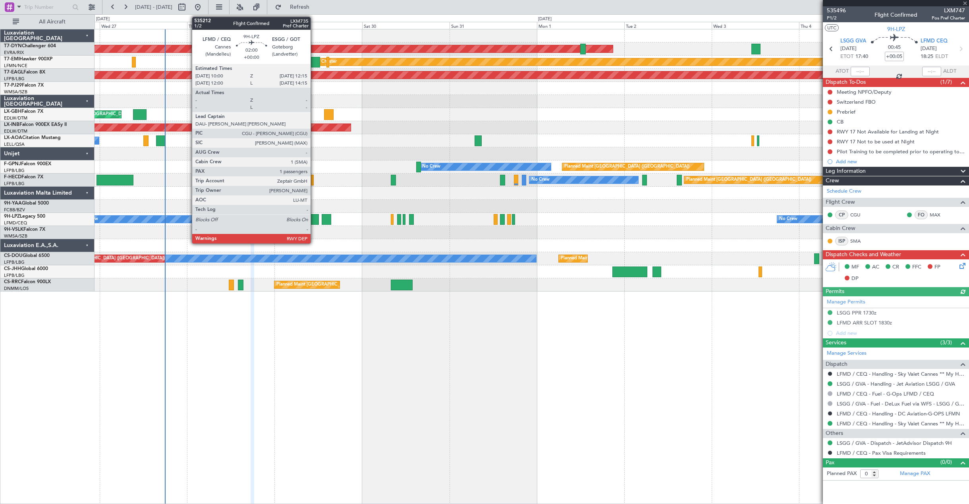
click at [314, 221] on div at bounding box center [315, 219] width 8 height 11
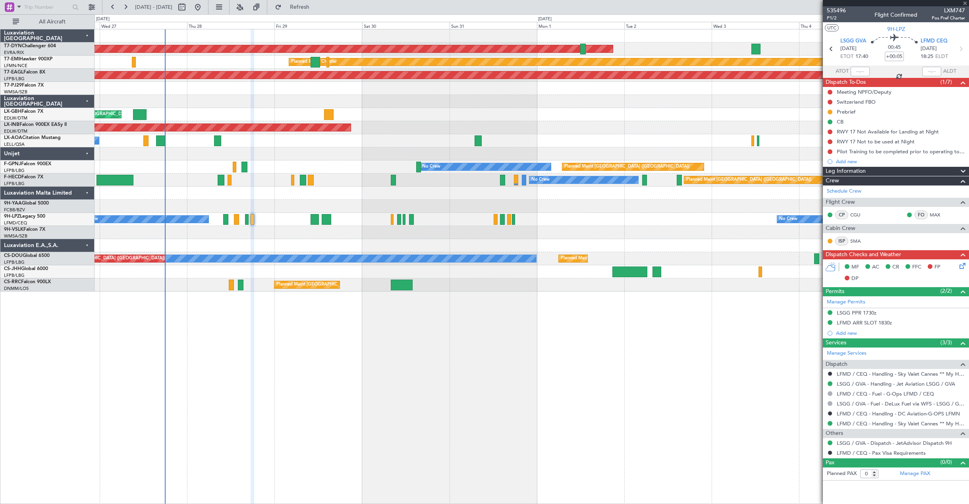
type input "1"
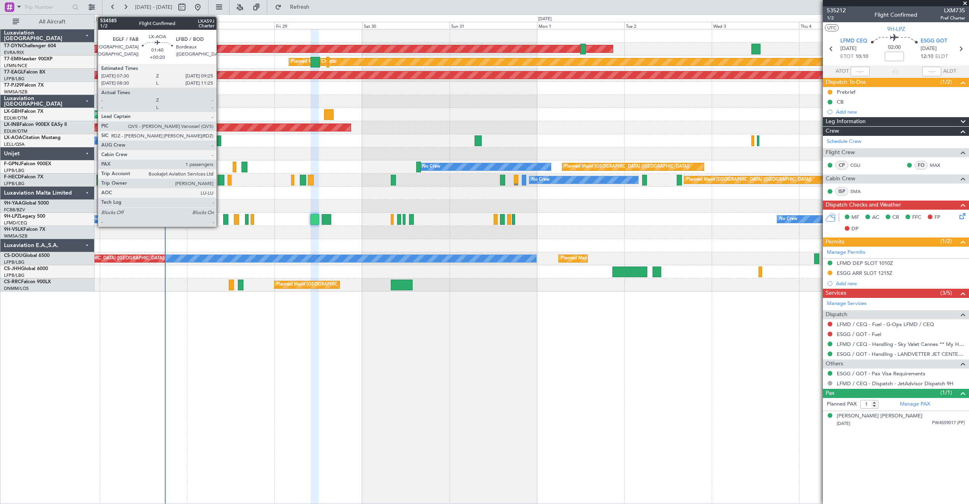
click at [220, 141] on div at bounding box center [217, 140] width 7 height 11
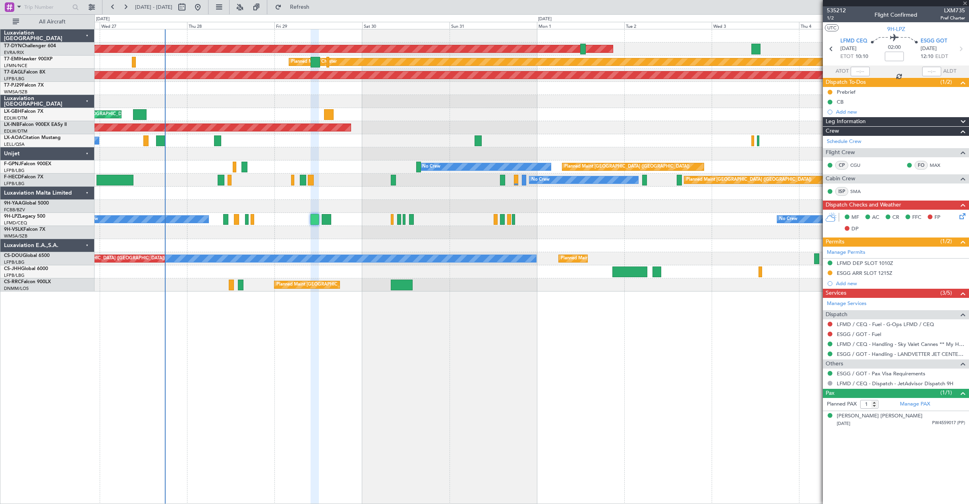
type input "+00:20"
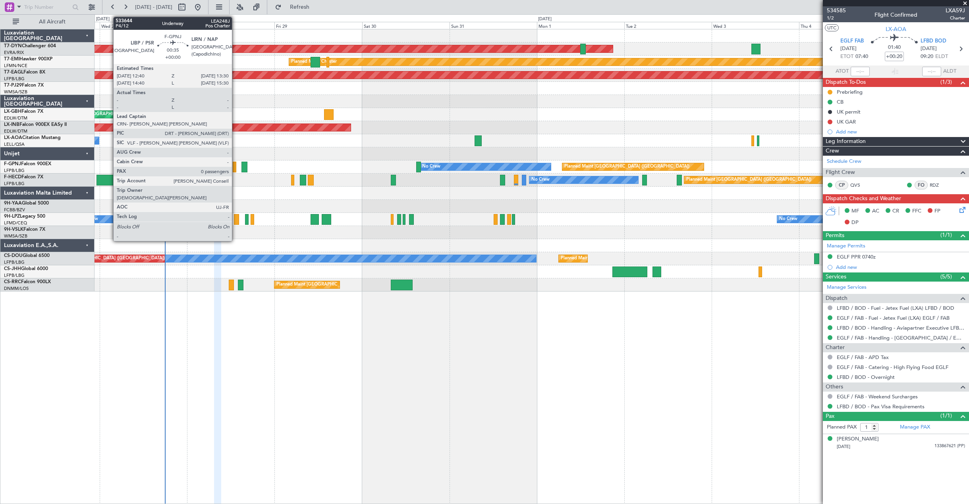
click at [236, 166] on div at bounding box center [234, 167] width 3 height 11
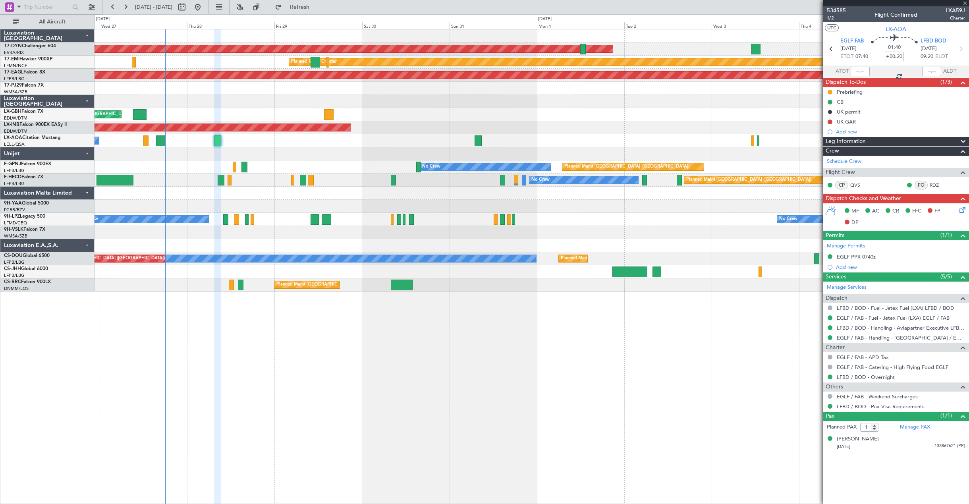
type input "0"
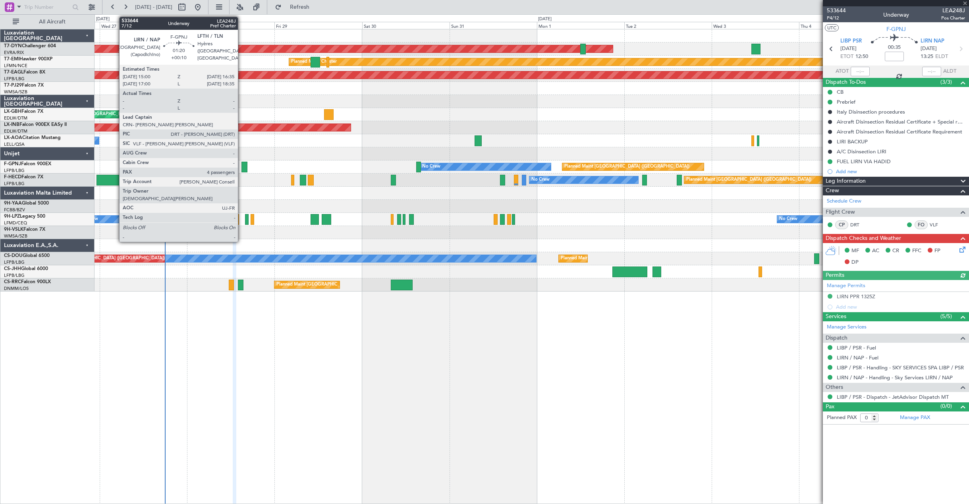
click at [241, 166] on div at bounding box center [244, 167] width 6 height 11
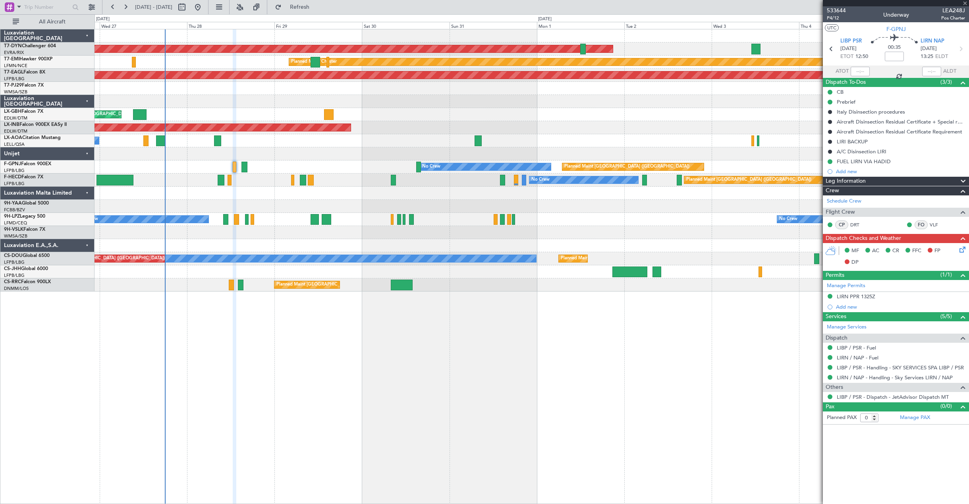
type input "+00:10"
type input "4"
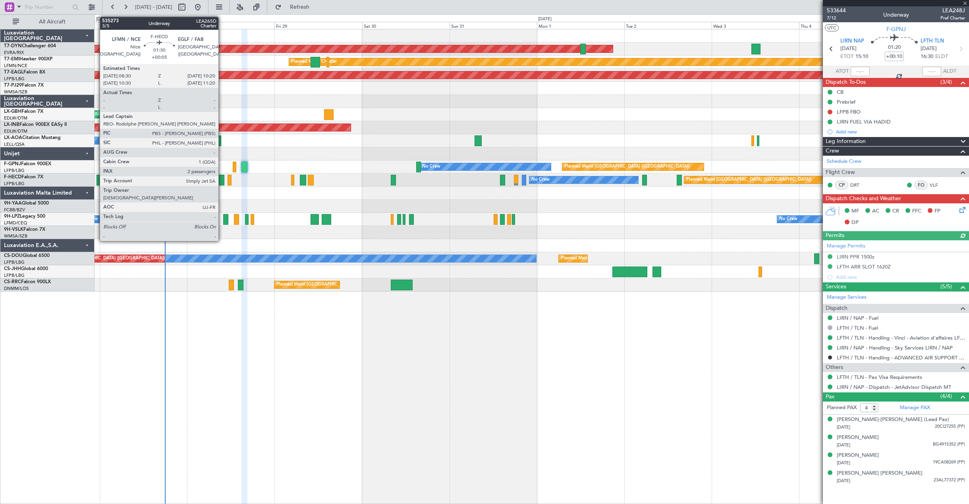
click at [222, 179] on div at bounding box center [221, 180] width 7 height 11
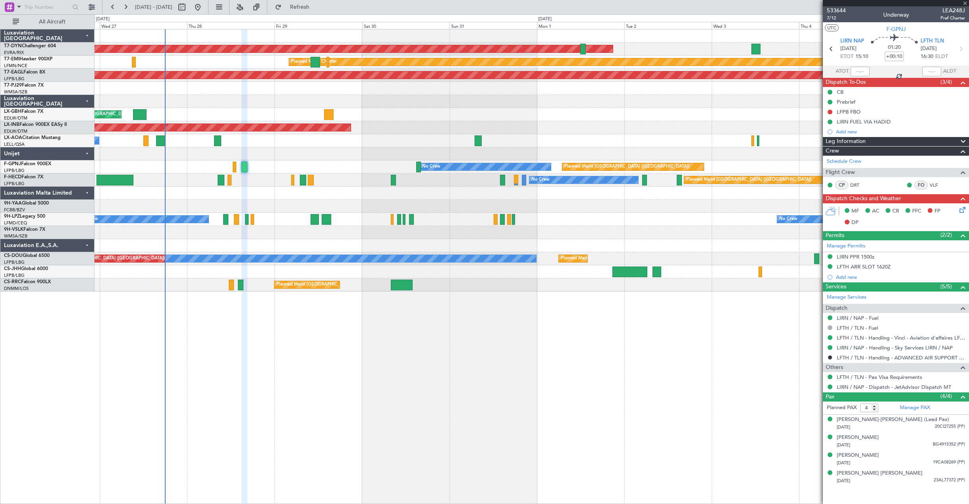
type input "+00:05"
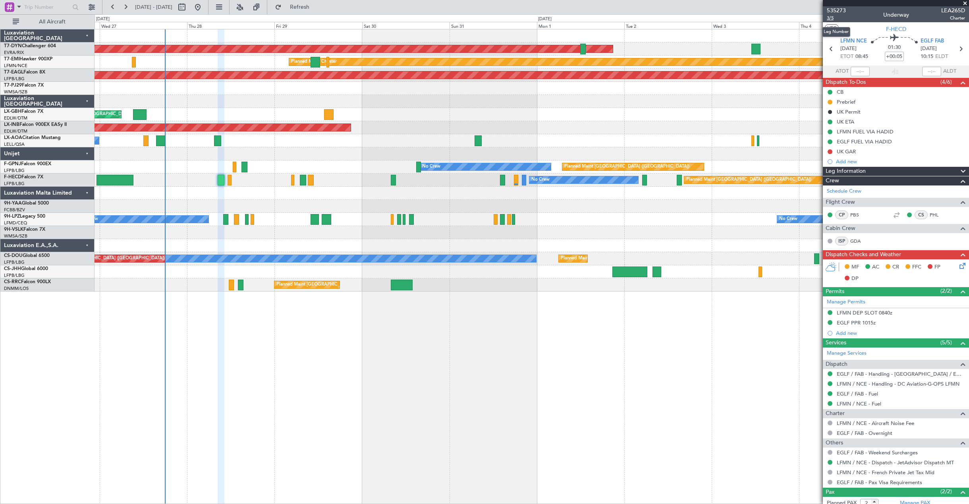
click at [831, 17] on span "3/5" at bounding box center [836, 18] width 19 height 7
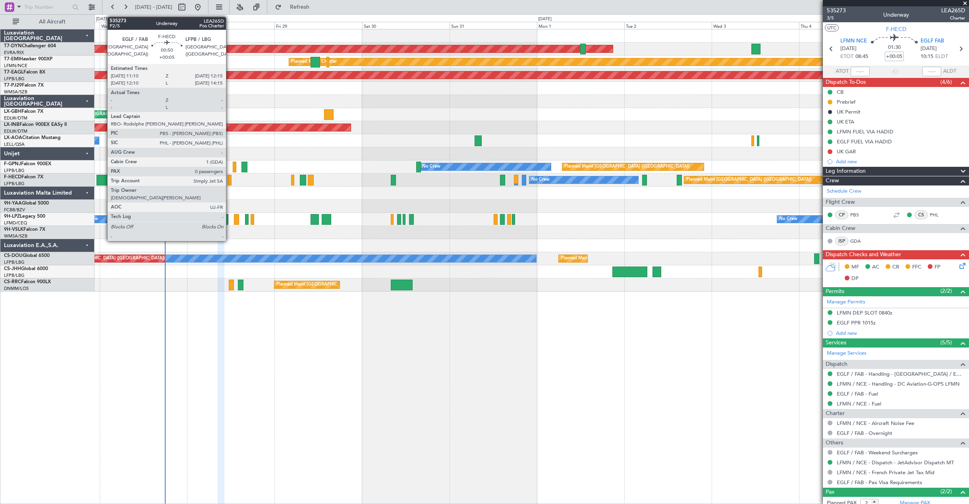
click at [230, 178] on div at bounding box center [230, 180] width 4 height 11
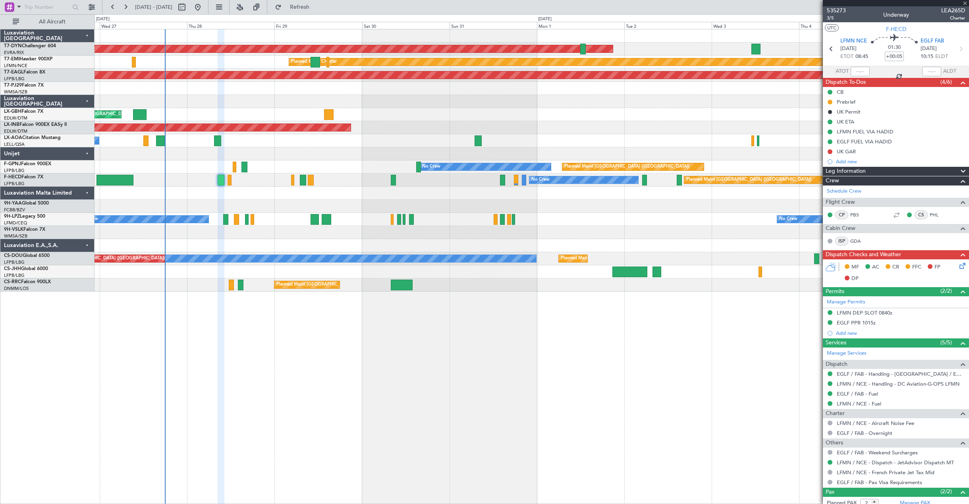
type input "0"
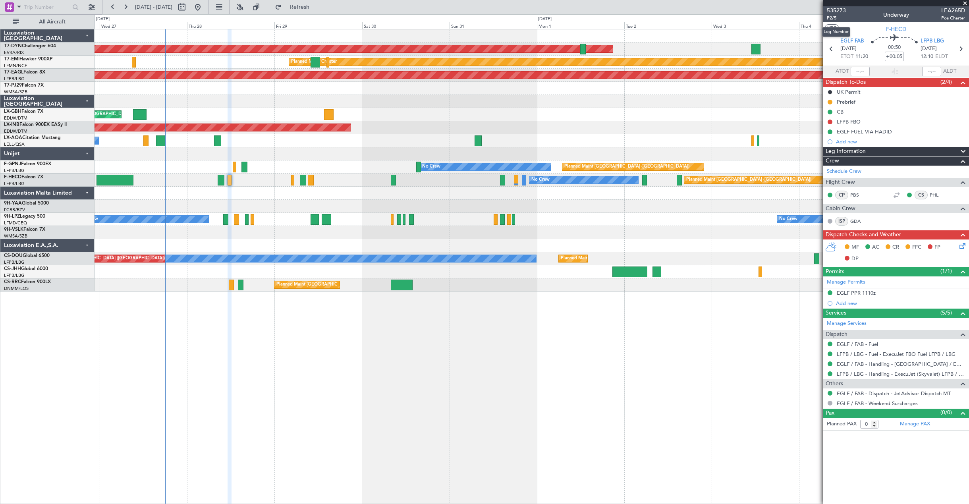
click at [831, 18] on span "P2/5" at bounding box center [836, 18] width 19 height 7
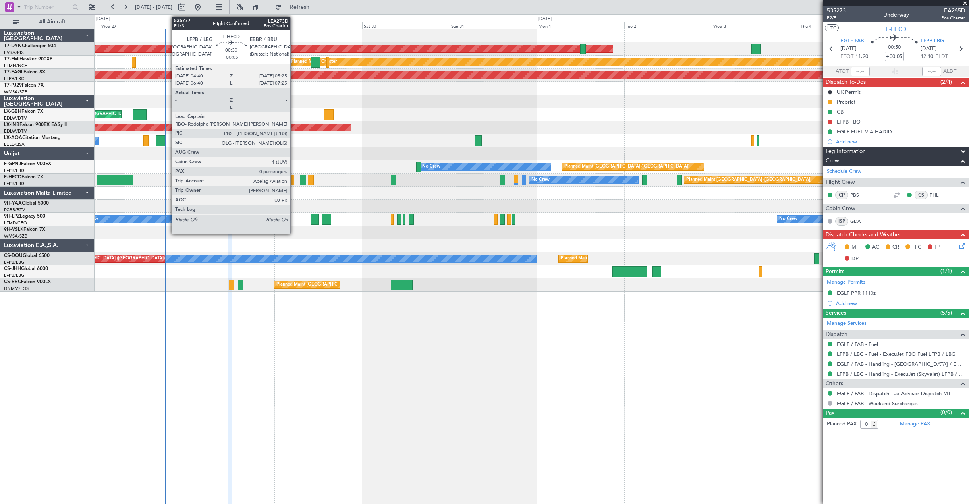
click at [294, 181] on div at bounding box center [292, 180] width 3 height 11
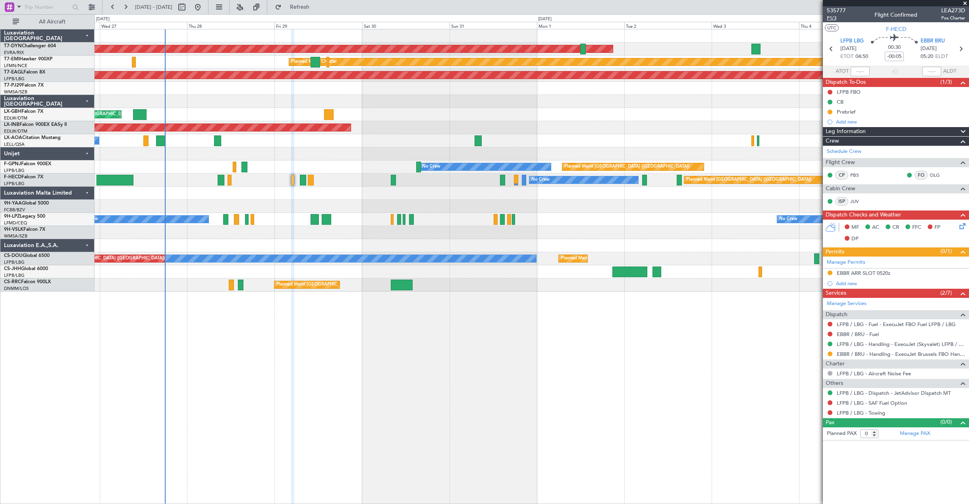
click at [828, 19] on span "P1/3" at bounding box center [836, 18] width 19 height 7
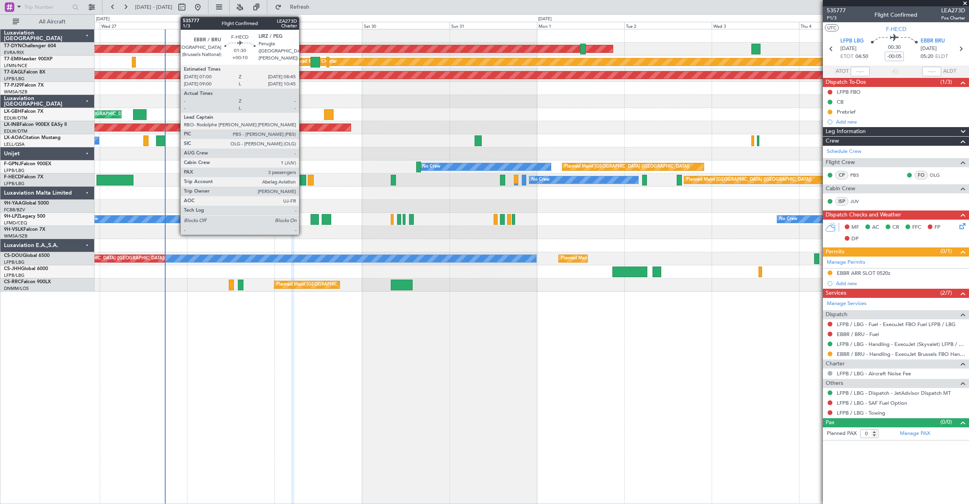
click at [303, 178] on div at bounding box center [303, 180] width 7 height 11
click at [301, 181] on div at bounding box center [303, 180] width 7 height 11
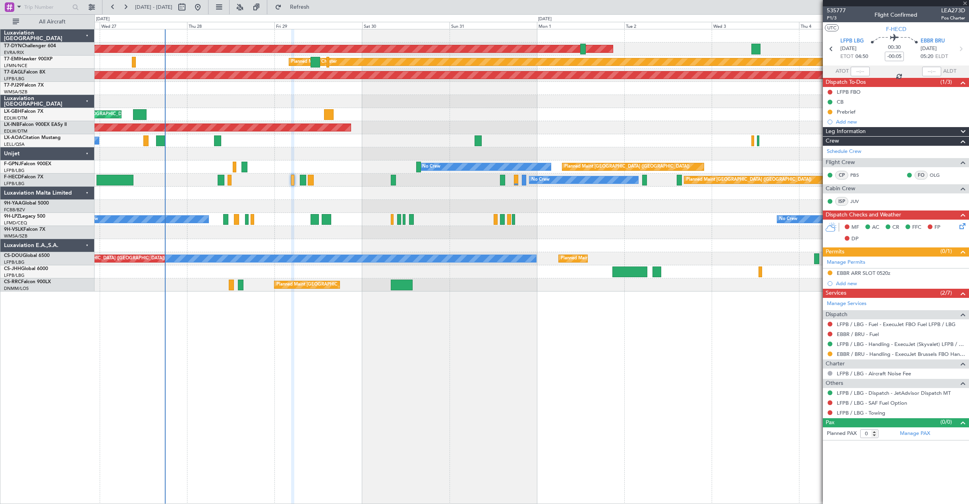
type input "+00:10"
type input "3"
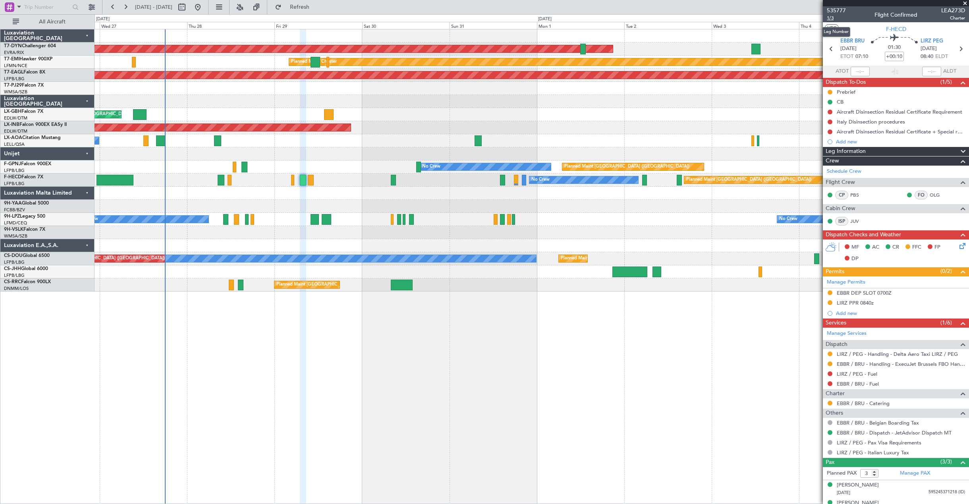
click at [830, 19] on span "1/3" at bounding box center [836, 18] width 19 height 7
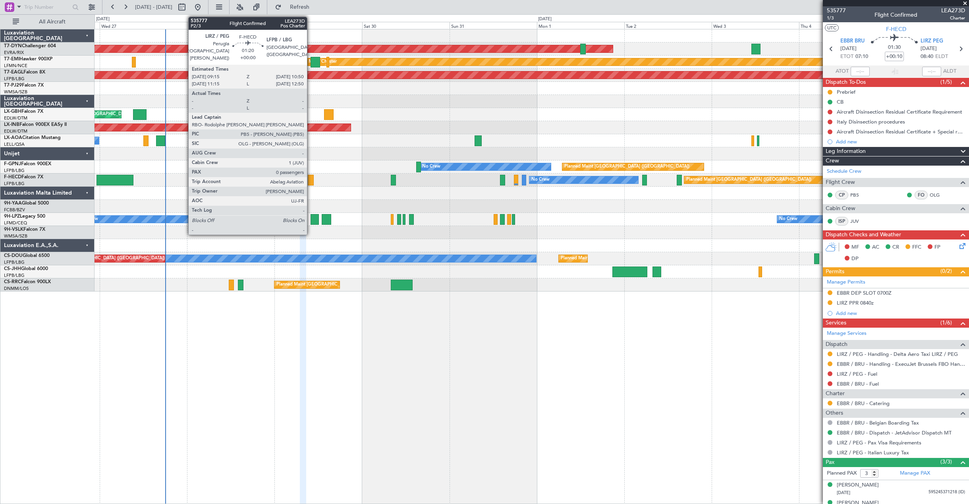
click at [311, 181] on div at bounding box center [311, 180] width 6 height 11
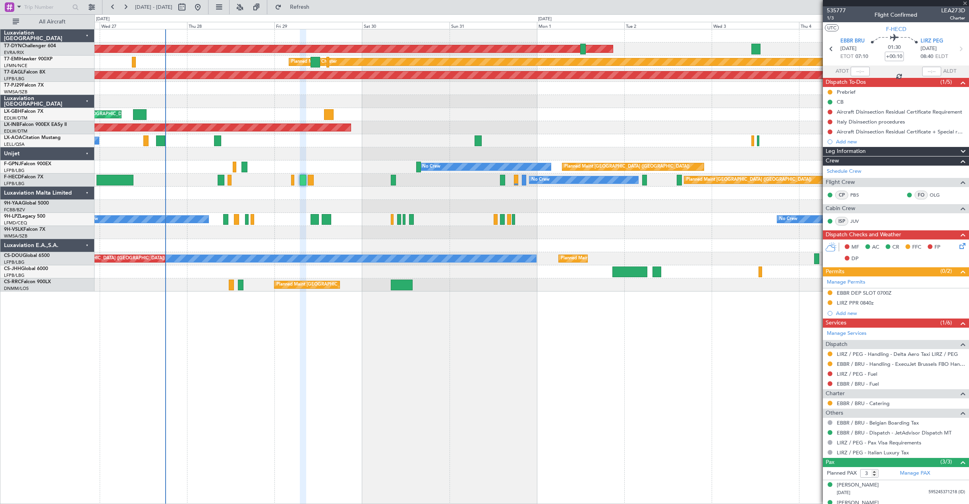
type input "0"
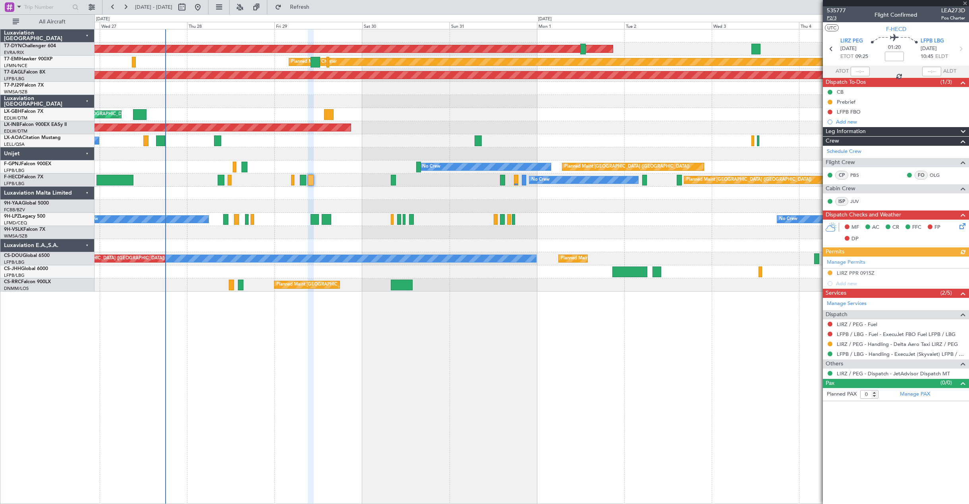
click at [834, 17] on span "P2/3" at bounding box center [836, 18] width 19 height 7
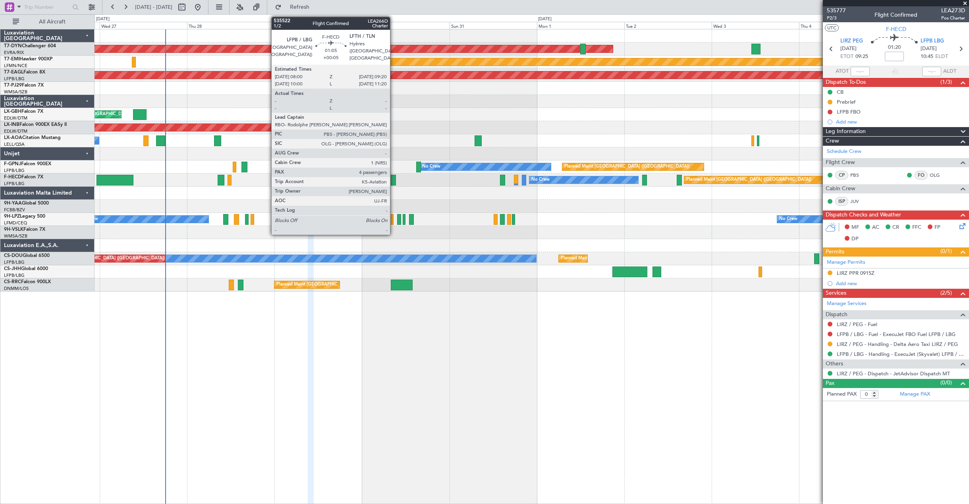
click at [394, 177] on div at bounding box center [393, 180] width 5 height 11
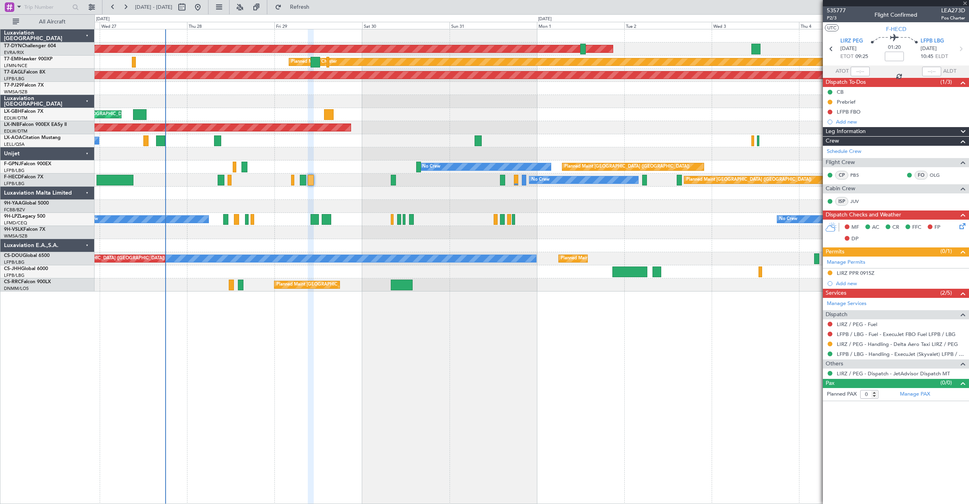
type input "+00:05"
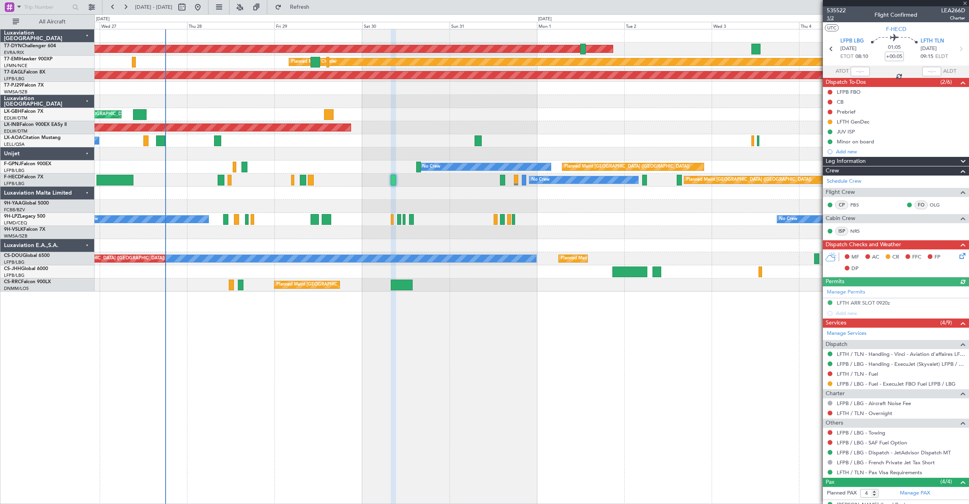
click at [830, 17] on span "1/2" at bounding box center [836, 18] width 19 height 7
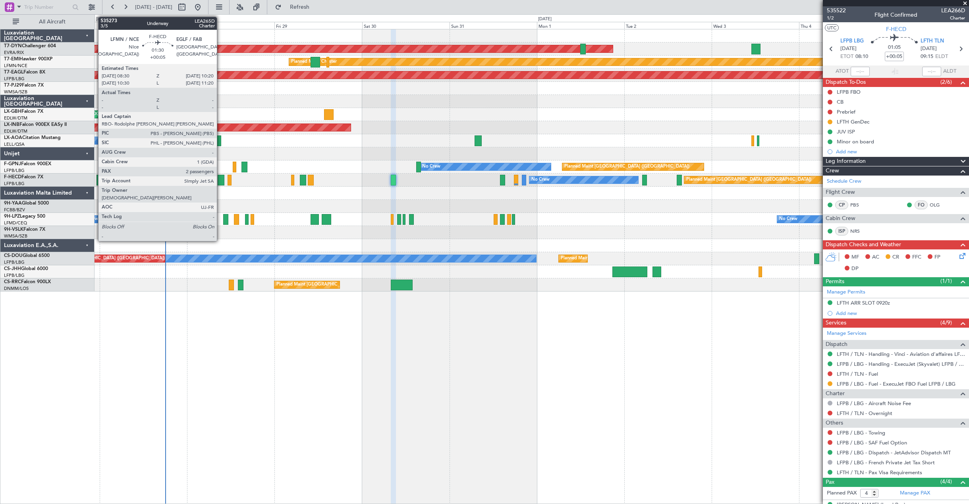
click at [220, 180] on div at bounding box center [221, 180] width 7 height 11
click at [222, 176] on div at bounding box center [221, 180] width 7 height 11
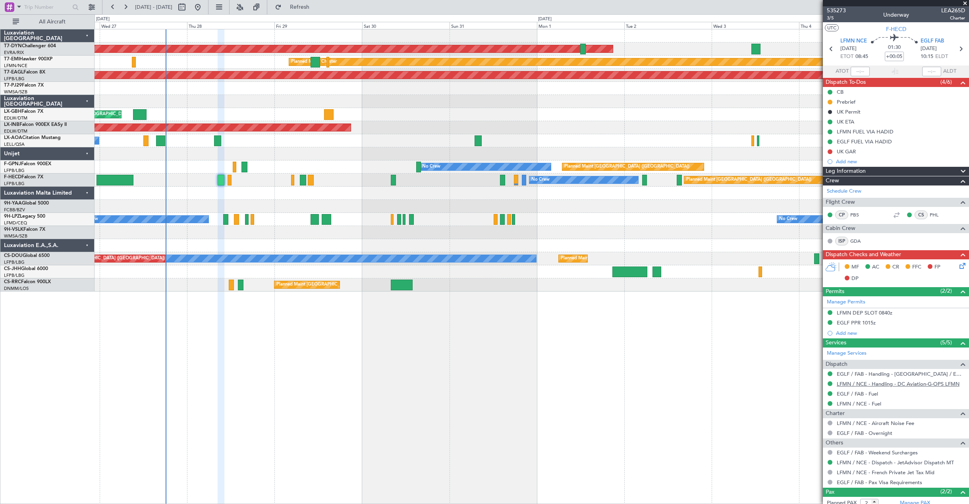
click at [900, 384] on link "LFMN / NCE - Handling - DC Aviation-G-OPS LFMN" at bounding box center [898, 383] width 123 height 7
click at [861, 376] on link "EGLF / FAB - Handling - [GEOGRAPHIC_DATA] / EGLF / FAB" at bounding box center [901, 374] width 128 height 7
click at [958, 268] on icon at bounding box center [961, 264] width 6 height 6
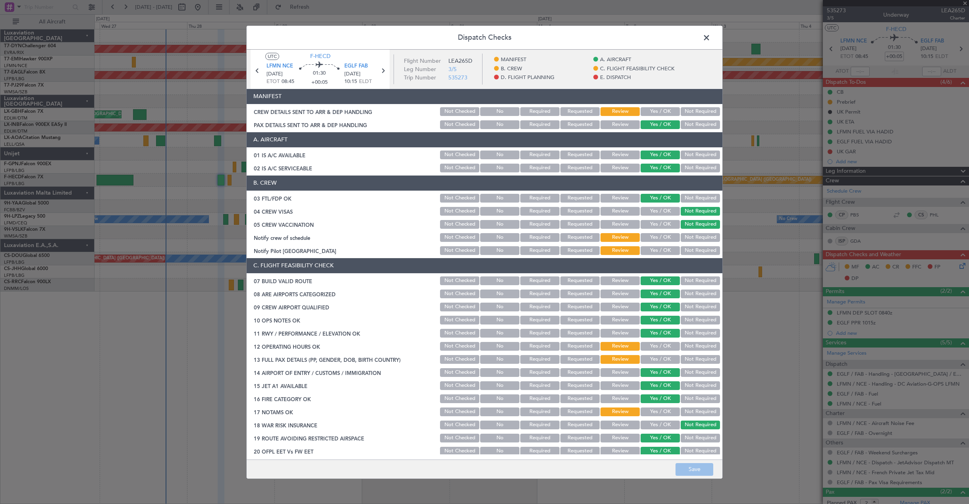
click at [658, 112] on button "Yes / OK" at bounding box center [660, 111] width 39 height 9
click at [701, 465] on button "Save" at bounding box center [695, 469] width 38 height 13
click at [710, 38] on span at bounding box center [710, 39] width 0 height 16
click at [707, 38] on div at bounding box center [532, 35] width 874 height 13
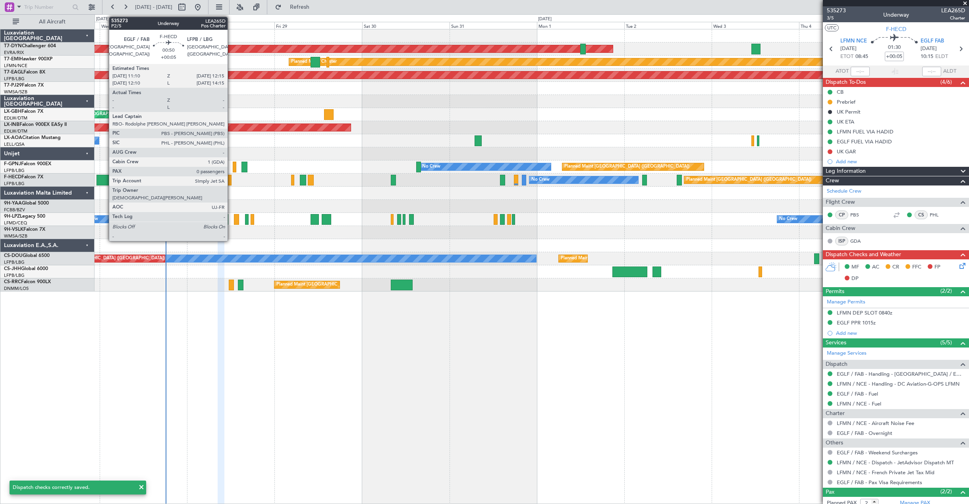
click at [231, 180] on div at bounding box center [230, 180] width 4 height 11
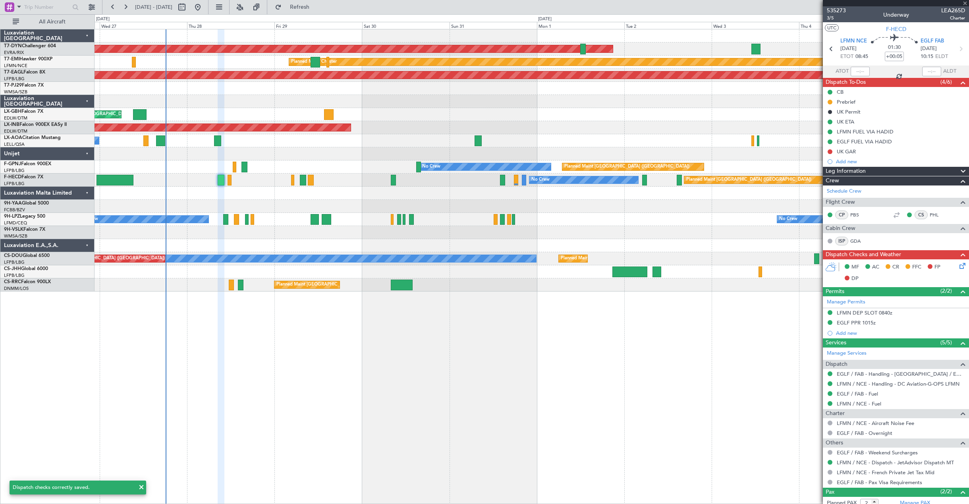
type input "0"
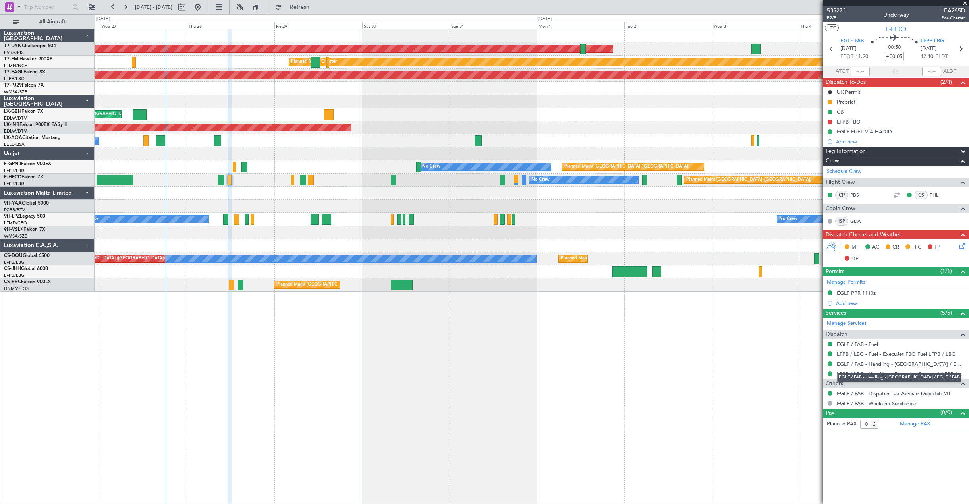
click at [898, 375] on div "EGLF / FAB - Handling - [GEOGRAPHIC_DATA] / EGLF / FAB" at bounding box center [899, 378] width 124 height 10
click at [861, 372] on link "LFPB / LBG - Handling - ExecuJet (Skyvalet) LFPB / LBG" at bounding box center [901, 374] width 128 height 7
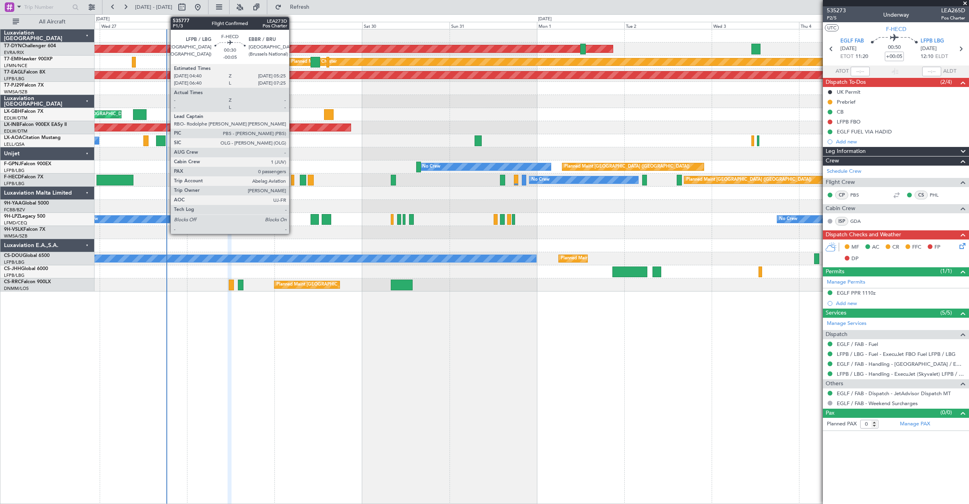
click at [293, 178] on div at bounding box center [292, 180] width 3 height 11
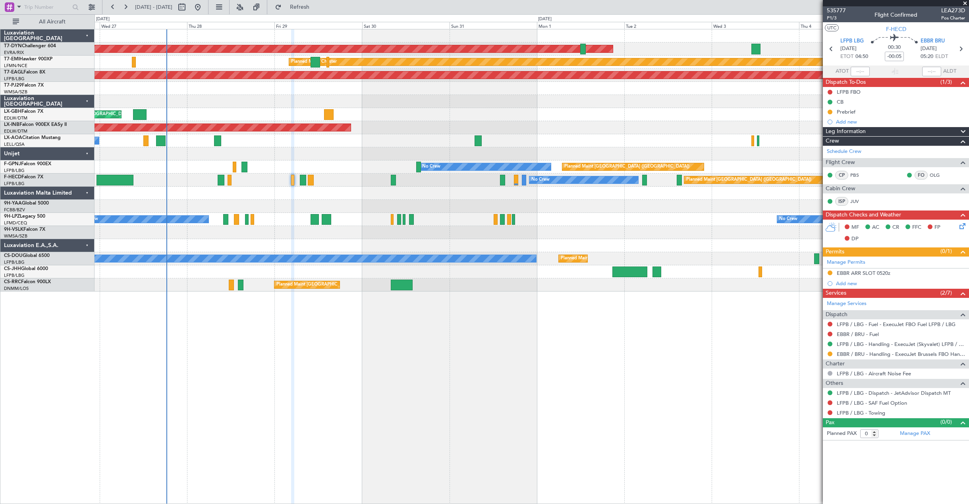
click at [883, 357] on mat-tooltip-component "EBBR / BRU - Handling - ExecuJet Brussels FBO Handling Abelag" at bounding box center [892, 367] width 144 height 21
click at [854, 351] on link "EBBR / BRU - Handling - ExecuJet Brussels FBO Handling Abelag" at bounding box center [901, 354] width 128 height 7
click at [964, 227] on icon at bounding box center [961, 225] width 6 height 6
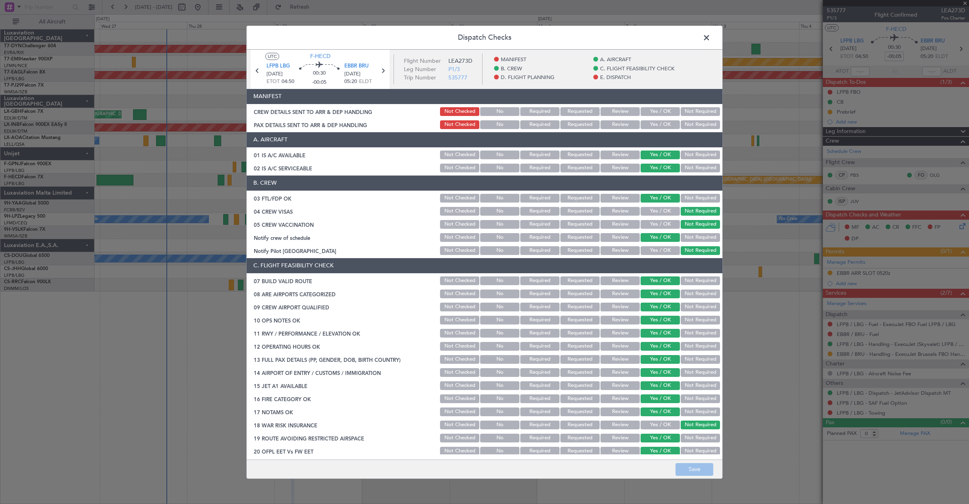
click at [653, 112] on button "Yes / OK" at bounding box center [660, 111] width 39 height 9
click at [654, 126] on button "Yes / OK" at bounding box center [660, 124] width 39 height 9
click at [686, 469] on button "Save" at bounding box center [695, 469] width 38 height 13
click at [710, 40] on span at bounding box center [710, 39] width 0 height 16
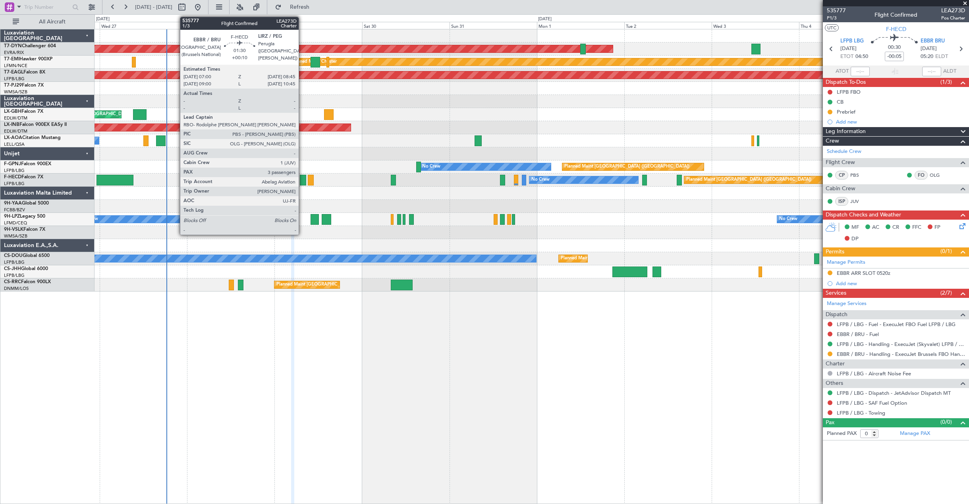
click at [302, 183] on div at bounding box center [303, 180] width 7 height 11
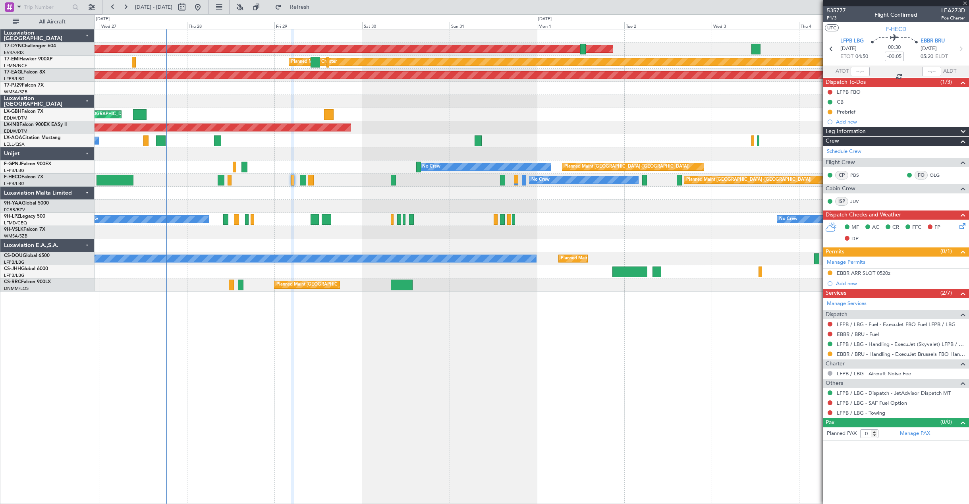
type input "+00:10"
type input "3"
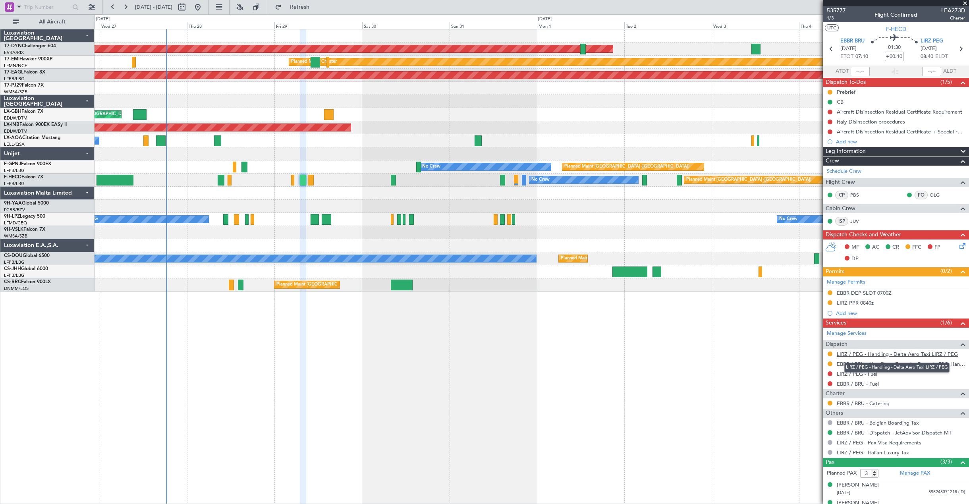
click at [881, 353] on link "LIRZ / PEG - Handling - Delta Aero Taxi LIRZ / PEG" at bounding box center [897, 354] width 121 height 7
click at [958, 248] on icon at bounding box center [961, 244] width 6 height 6
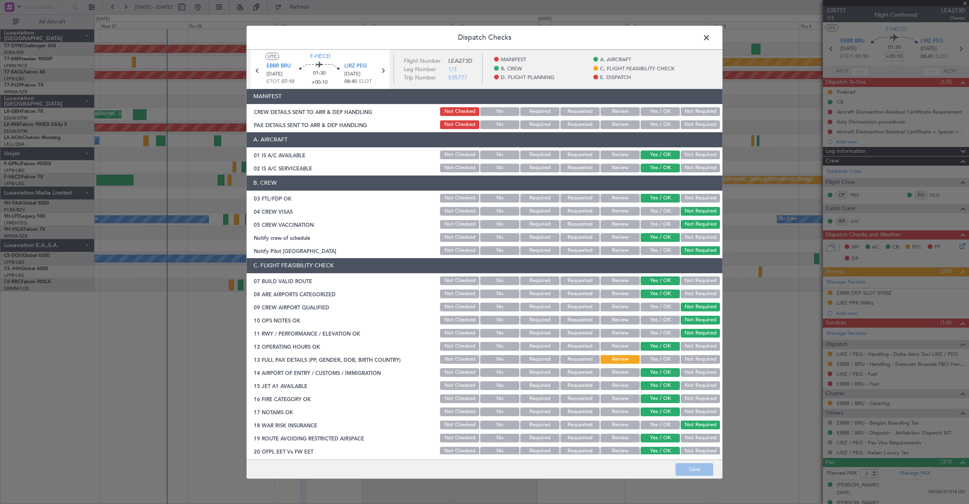
click at [653, 110] on button "Yes / OK" at bounding box center [660, 111] width 39 height 9
click at [654, 123] on button "Yes / OK" at bounding box center [660, 124] width 39 height 9
click at [690, 470] on button "Save" at bounding box center [695, 469] width 38 height 13
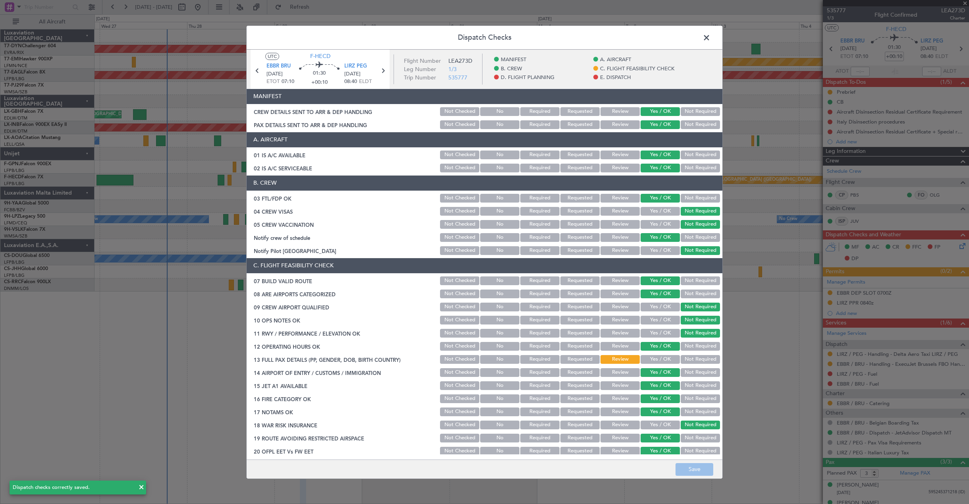
click at [710, 37] on span at bounding box center [710, 39] width 0 height 16
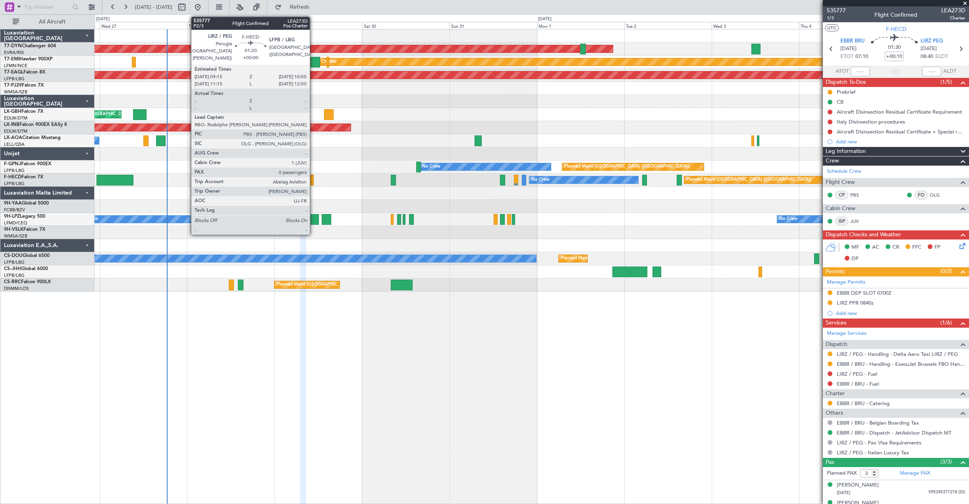
click at [313, 180] on div at bounding box center [311, 180] width 6 height 11
click at [312, 183] on div at bounding box center [311, 180] width 6 height 11
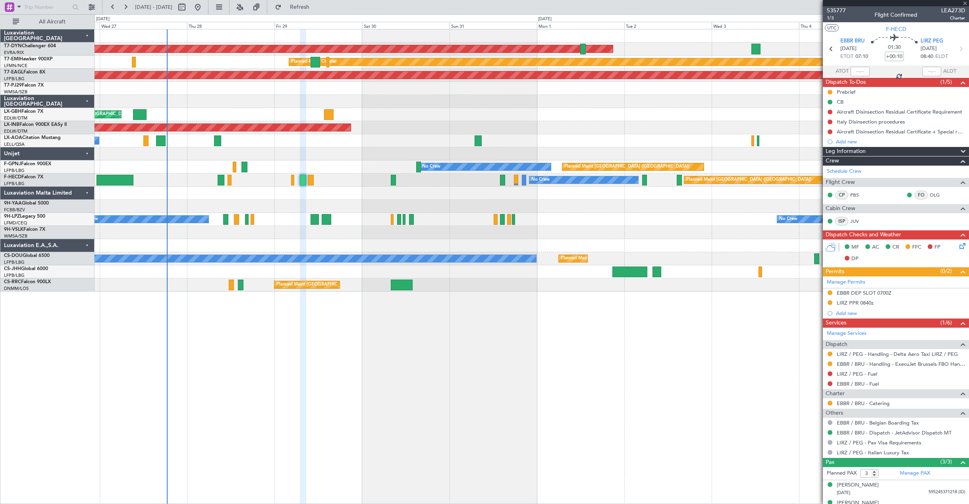
type input "0"
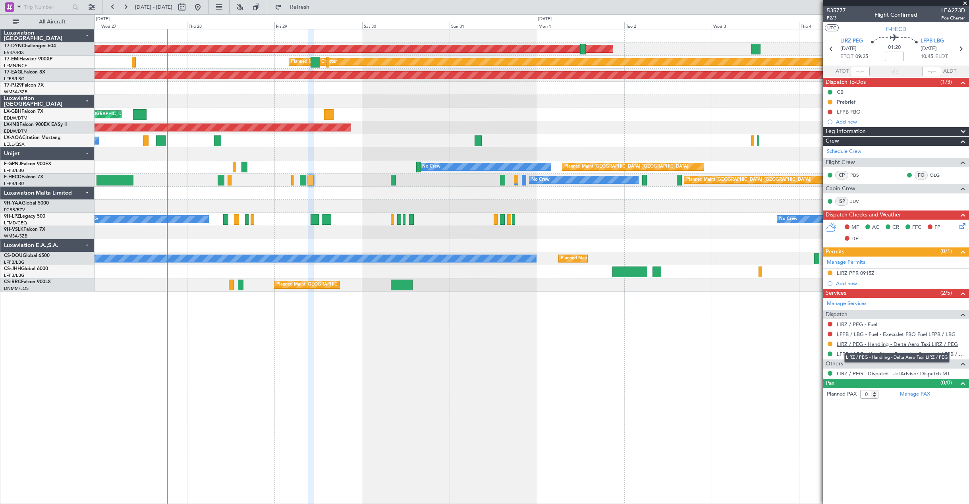
click at [850, 345] on link "LIRZ / PEG - Handling - Delta Aero Taxi LIRZ / PEG" at bounding box center [897, 344] width 121 height 7
click at [893, 355] on link "LFPB / LBG - Handling - ExecuJet (Skyvalet) LFPB / LBG" at bounding box center [901, 354] width 128 height 7
click at [964, 226] on icon at bounding box center [961, 225] width 6 height 6
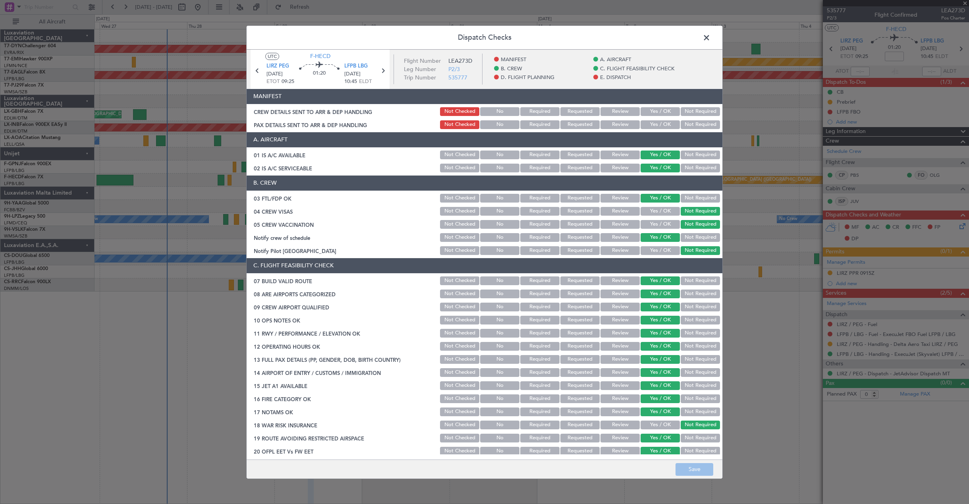
click at [657, 111] on button "Yes / OK" at bounding box center [660, 111] width 39 height 9
click at [659, 123] on button "Yes / OK" at bounding box center [660, 124] width 39 height 9
click at [699, 475] on button "Save" at bounding box center [695, 469] width 38 height 13
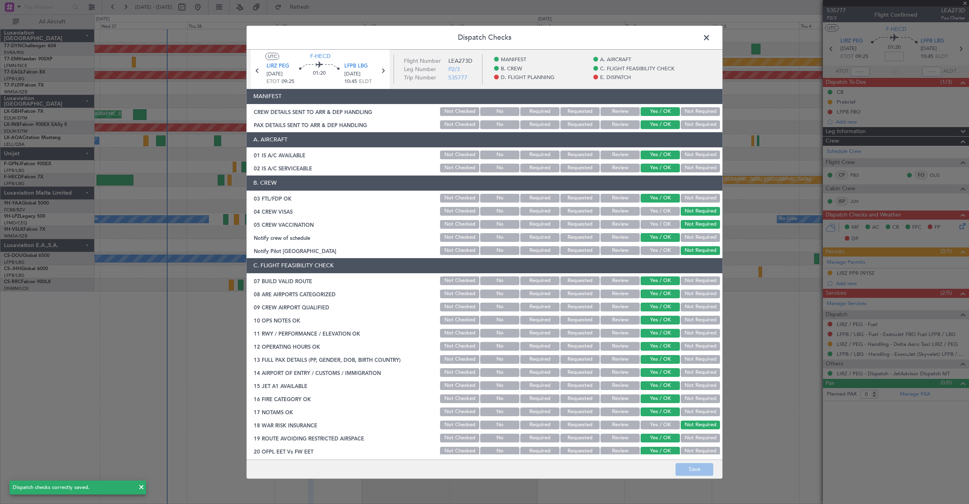
click at [710, 38] on span at bounding box center [710, 39] width 0 height 16
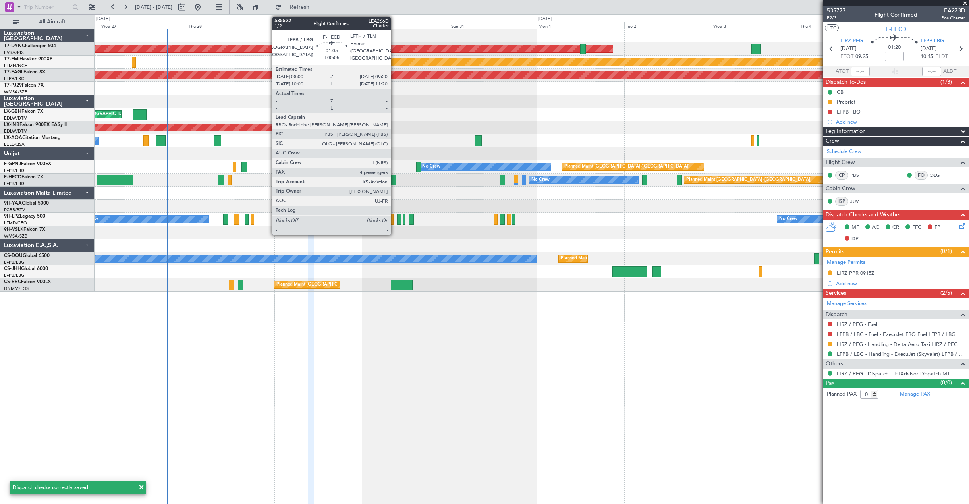
click at [394, 177] on div at bounding box center [393, 180] width 5 height 11
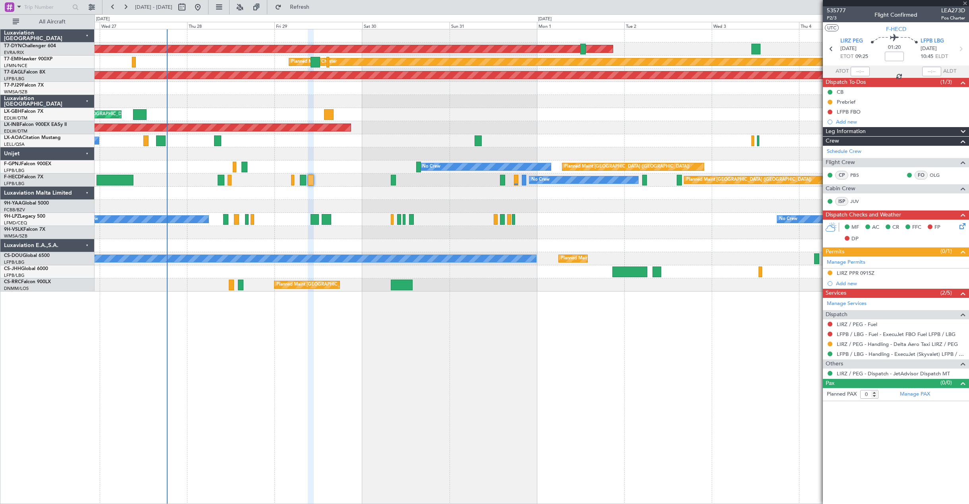
type input "+00:05"
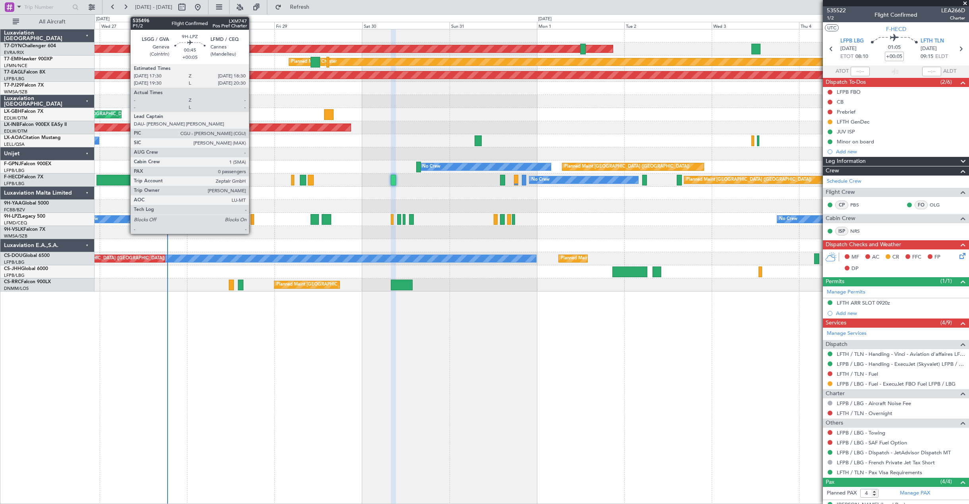
click at [253, 220] on div at bounding box center [253, 219] width 4 height 11
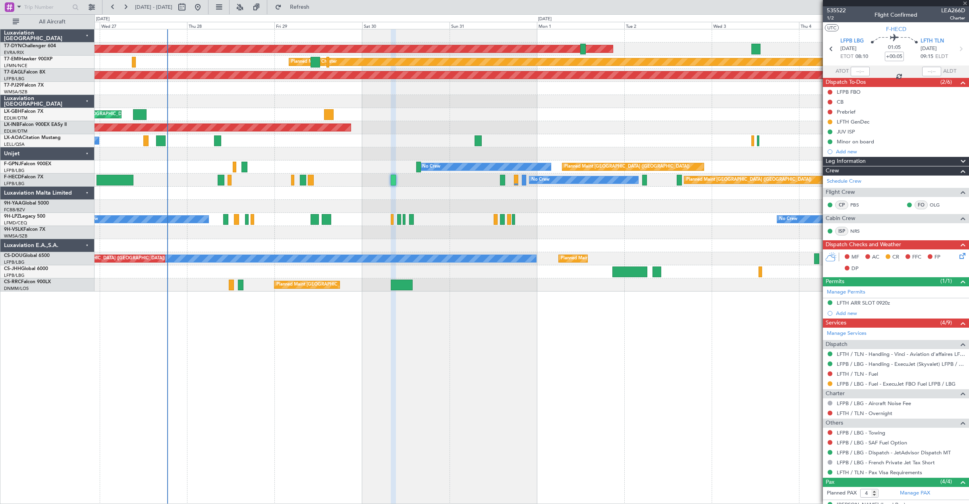
type input "0"
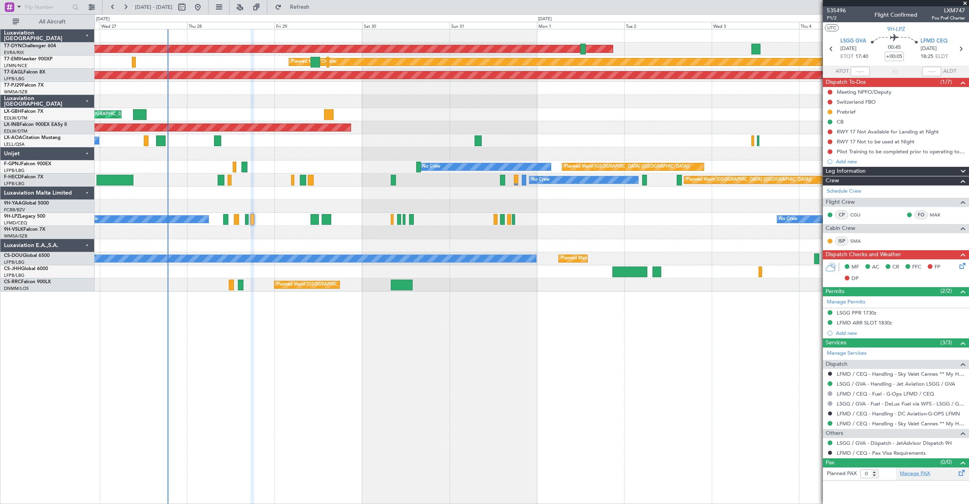
click at [906, 476] on link "Manage PAX" at bounding box center [915, 474] width 30 height 8
click at [875, 471] on mat-tooltip-component "LFMD / CEQ - Pax Visa Requirements" at bounding box center [880, 466] width 89 height 21
click at [875, 473] on mat-tooltip-component "LFMD / CEQ - Pax Visa Requirements" at bounding box center [880, 466] width 89 height 21
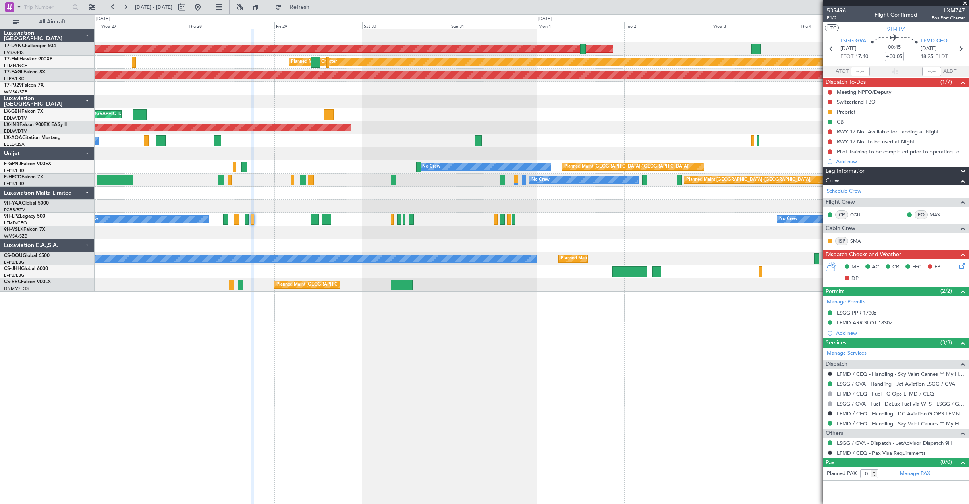
drag, startPoint x: 875, startPoint y: 473, endPoint x: 865, endPoint y: 489, distance: 18.2
click at [865, 489] on article "535496 P1/2 Flight Confirmed LXM747 Pos Pref Charter UTC 9H-LPZ LSGG GVA 28/08/…" at bounding box center [896, 255] width 146 height 498
click at [867, 473] on input "0" at bounding box center [869, 473] width 18 height 9
click at [869, 473] on input "0" at bounding box center [869, 473] width 18 height 9
type input "2"
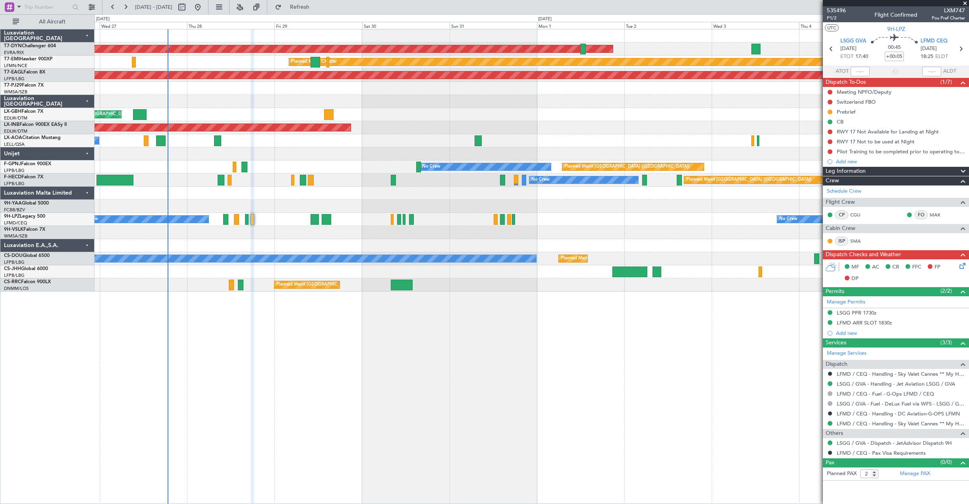
click at [915, 492] on article "535496 P1/2 Flight Confirmed LXM747 Pos Pref Charter UTC 9H-LPZ LSGG GVA 28/08/…" at bounding box center [896, 255] width 146 height 498
click at [844, 12] on span "535496" at bounding box center [836, 10] width 19 height 8
click at [313, 6] on span "Refresh" at bounding box center [299, 7] width 33 height 6
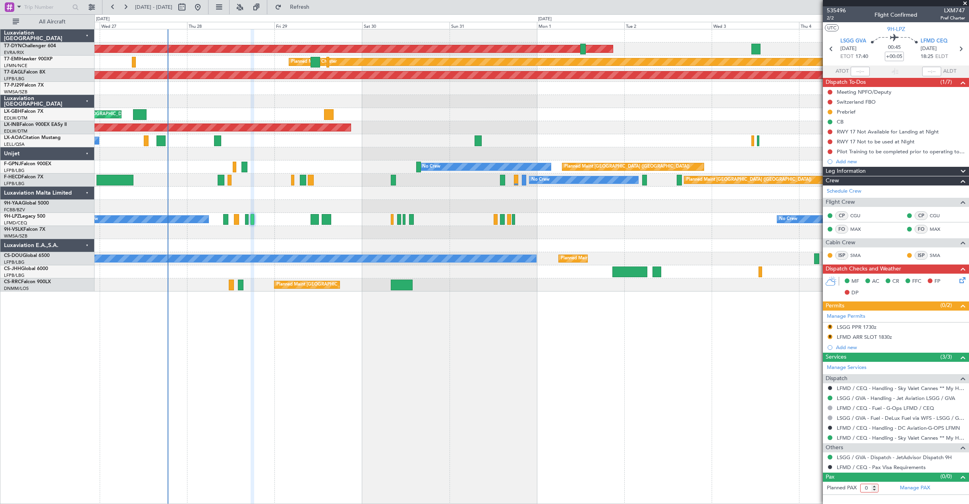
click at [868, 489] on input "0" at bounding box center [869, 488] width 18 height 9
type input "2"
click at [892, 487] on form "Planned PAX 2" at bounding box center [859, 488] width 73 height 13
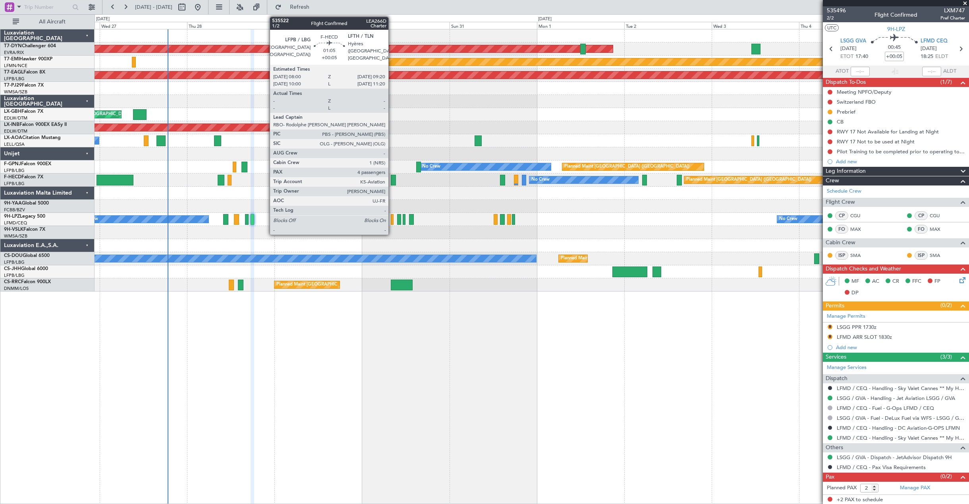
click at [392, 180] on div at bounding box center [393, 180] width 5 height 11
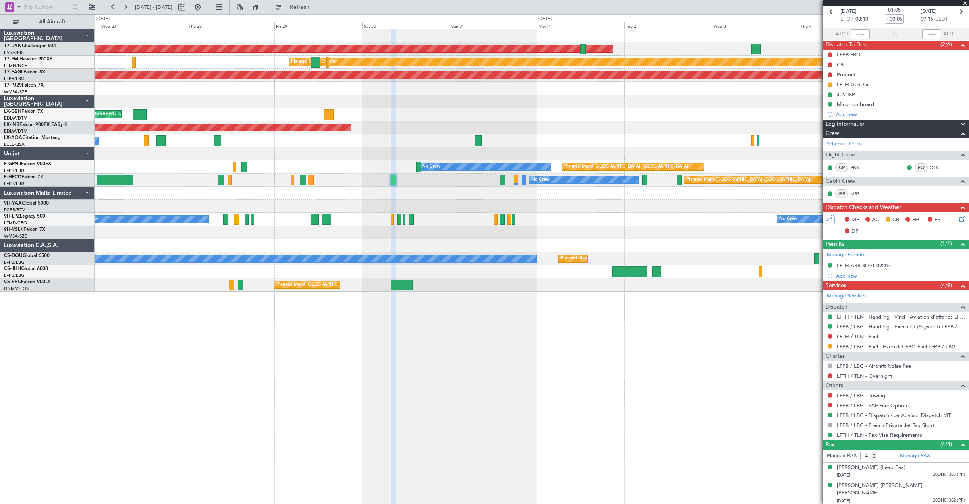
scroll to position [67, 0]
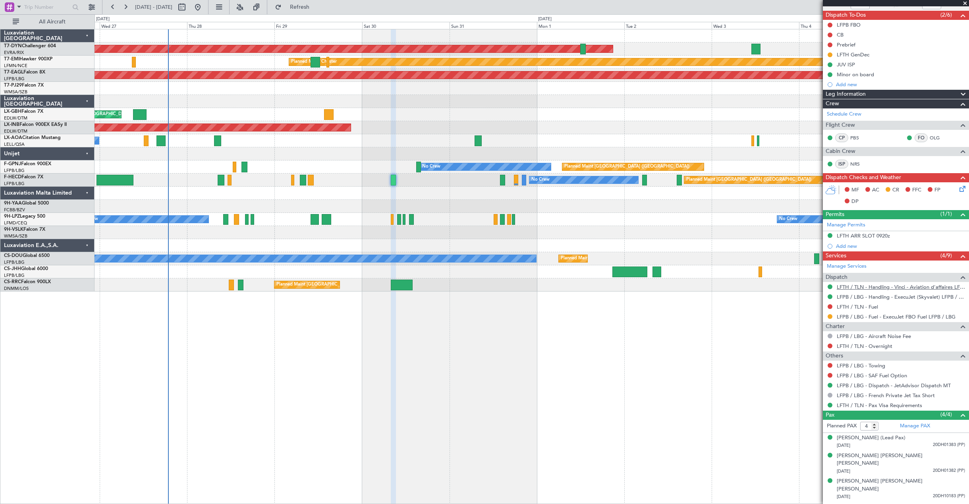
click at [872, 287] on link "LFTH / TLN - Handling - Vinci - Aviation d'affaires LFTH / TLN*****MY HANDLING*…" at bounding box center [901, 287] width 128 height 7
click at [958, 191] on icon at bounding box center [961, 187] width 6 height 6
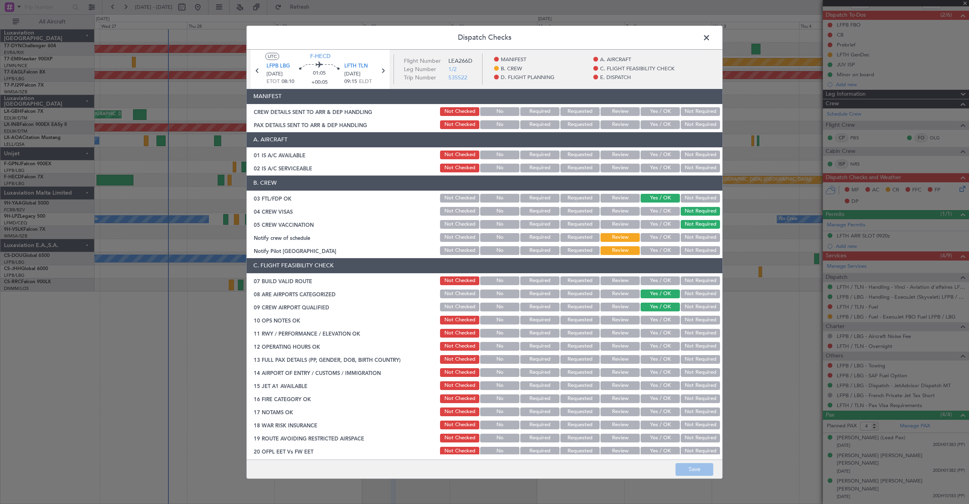
click at [658, 113] on button "Yes / OK" at bounding box center [660, 111] width 39 height 9
click at [654, 115] on button "Yes / OK" at bounding box center [660, 111] width 39 height 9
click at [658, 122] on button "Yes / OK" at bounding box center [660, 124] width 39 height 9
click at [703, 467] on button "Save" at bounding box center [695, 469] width 38 height 13
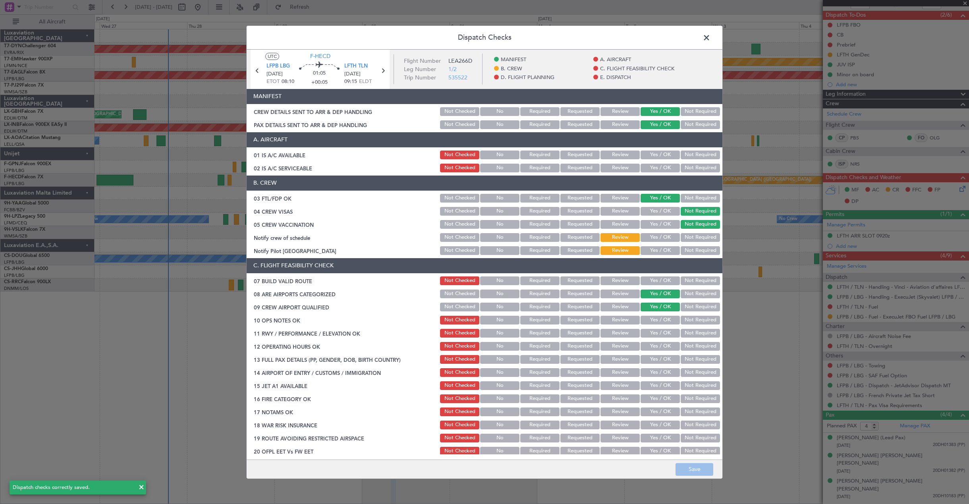
click at [710, 40] on span at bounding box center [710, 39] width 0 height 16
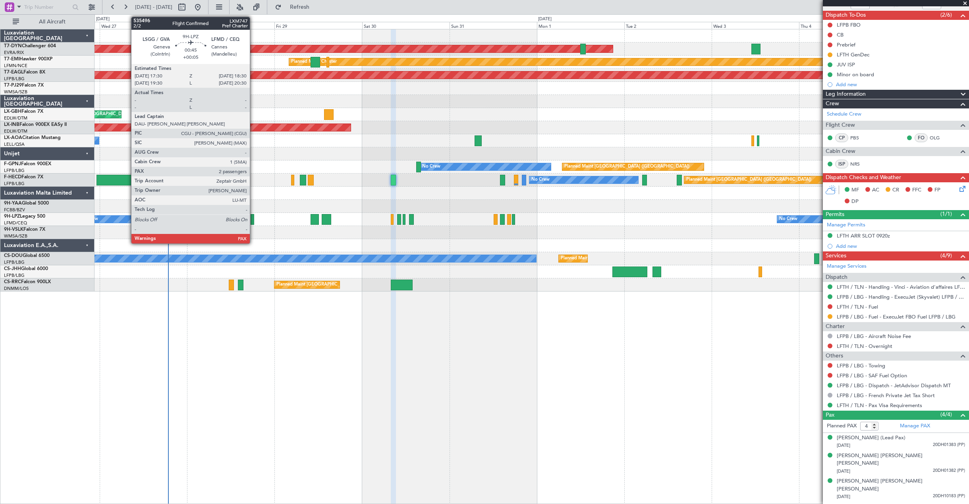
click at [253, 222] on div at bounding box center [253, 219] width 4 height 11
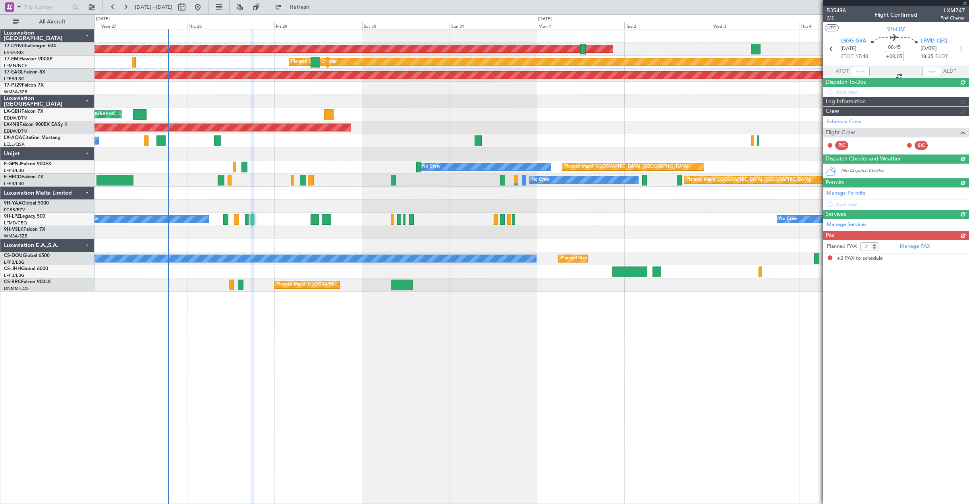
scroll to position [0, 0]
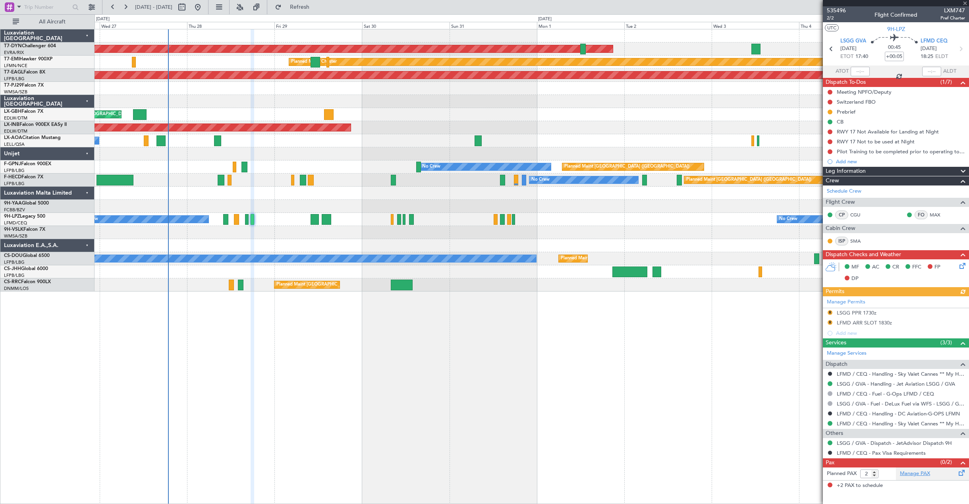
click at [916, 476] on link "Manage PAX" at bounding box center [915, 474] width 30 height 8
click at [934, 470] on div "Manage PAX" at bounding box center [932, 473] width 73 height 13
click at [310, 11] on button "Refresh" at bounding box center [295, 7] width 48 height 13
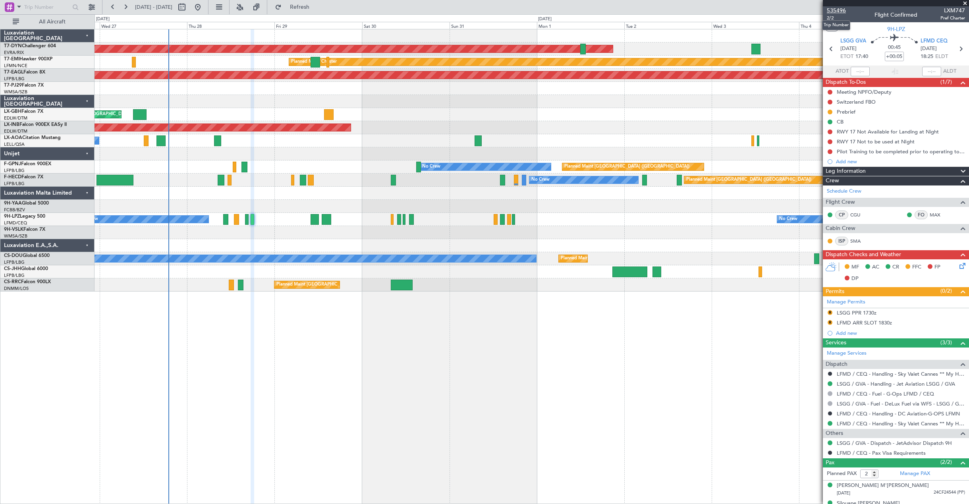
click at [833, 14] on span "535496" at bounding box center [836, 10] width 19 height 8
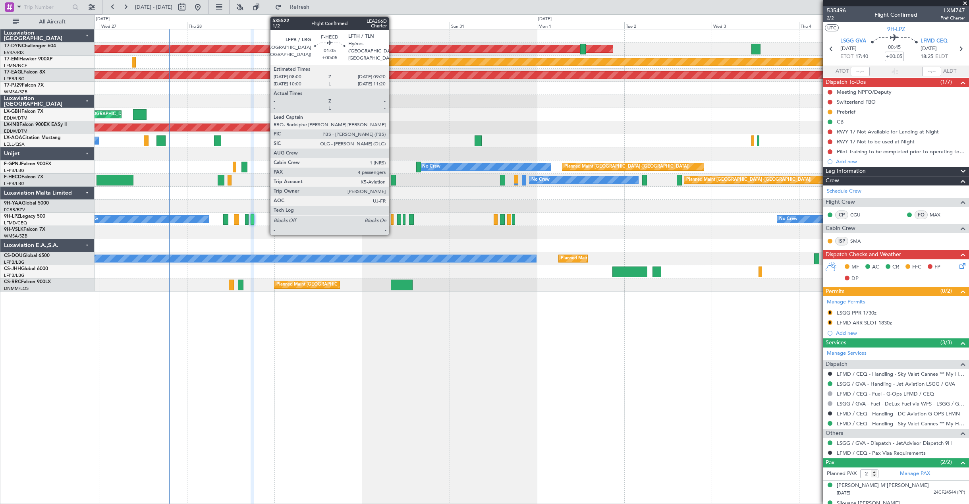
click at [392, 180] on div at bounding box center [393, 180] width 5 height 11
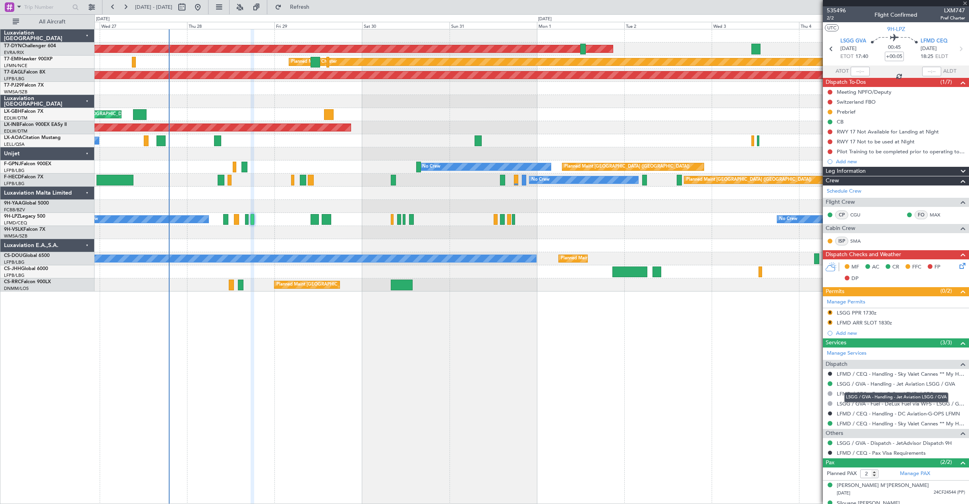
type input "4"
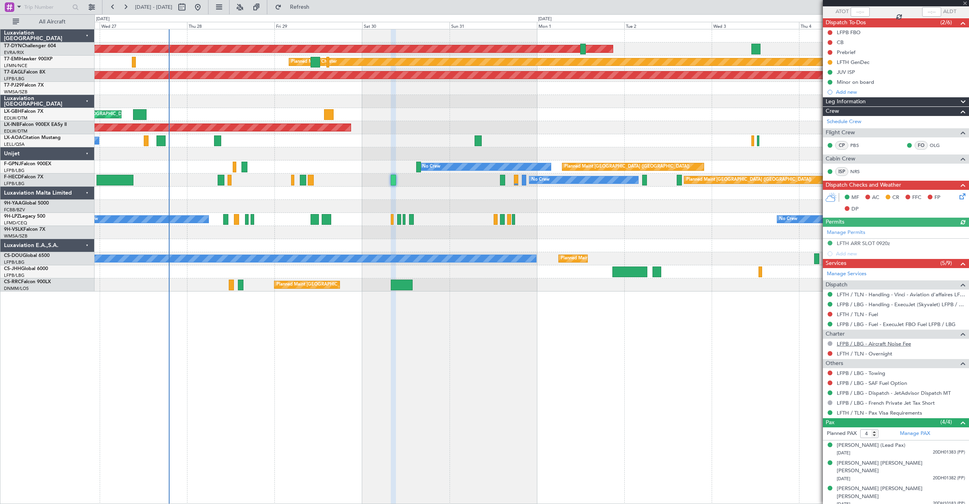
scroll to position [67, 0]
